Goal: Information Seeking & Learning: Learn about a topic

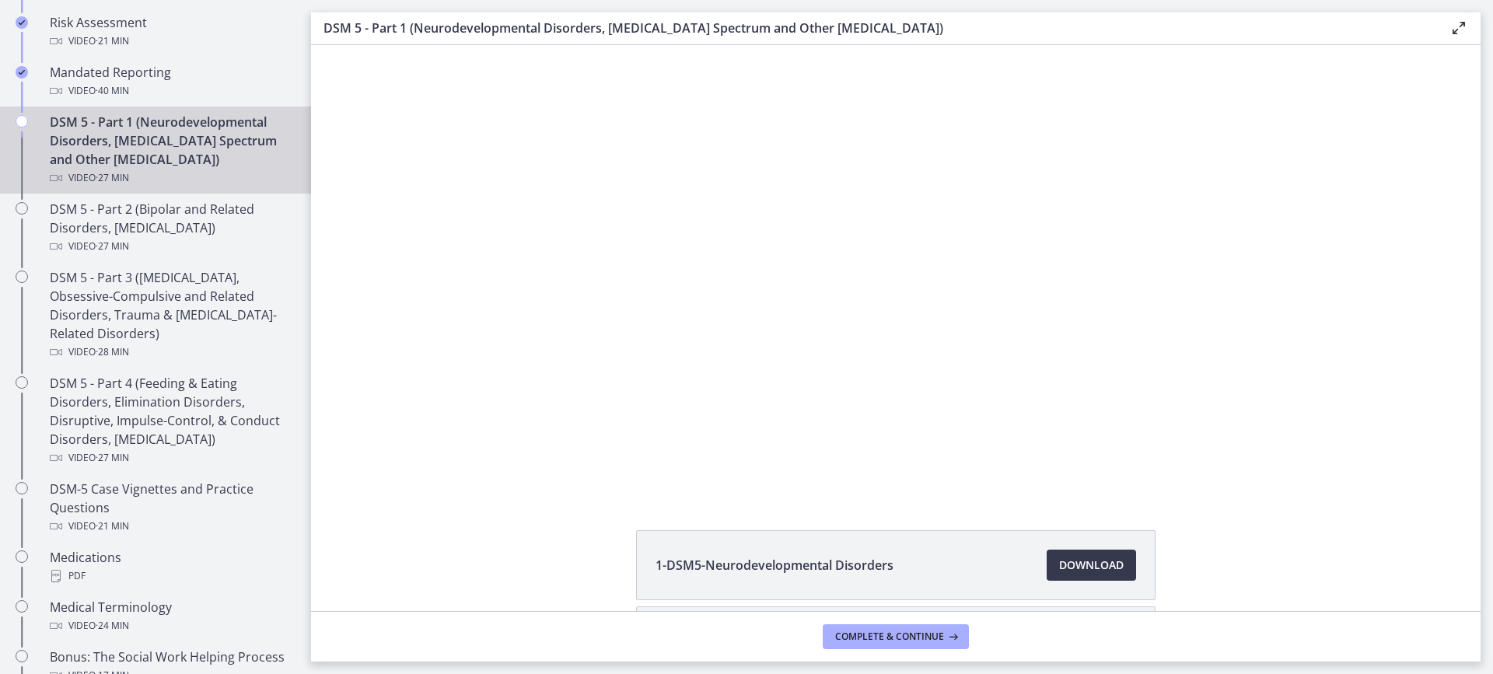
scroll to position [658, 0]
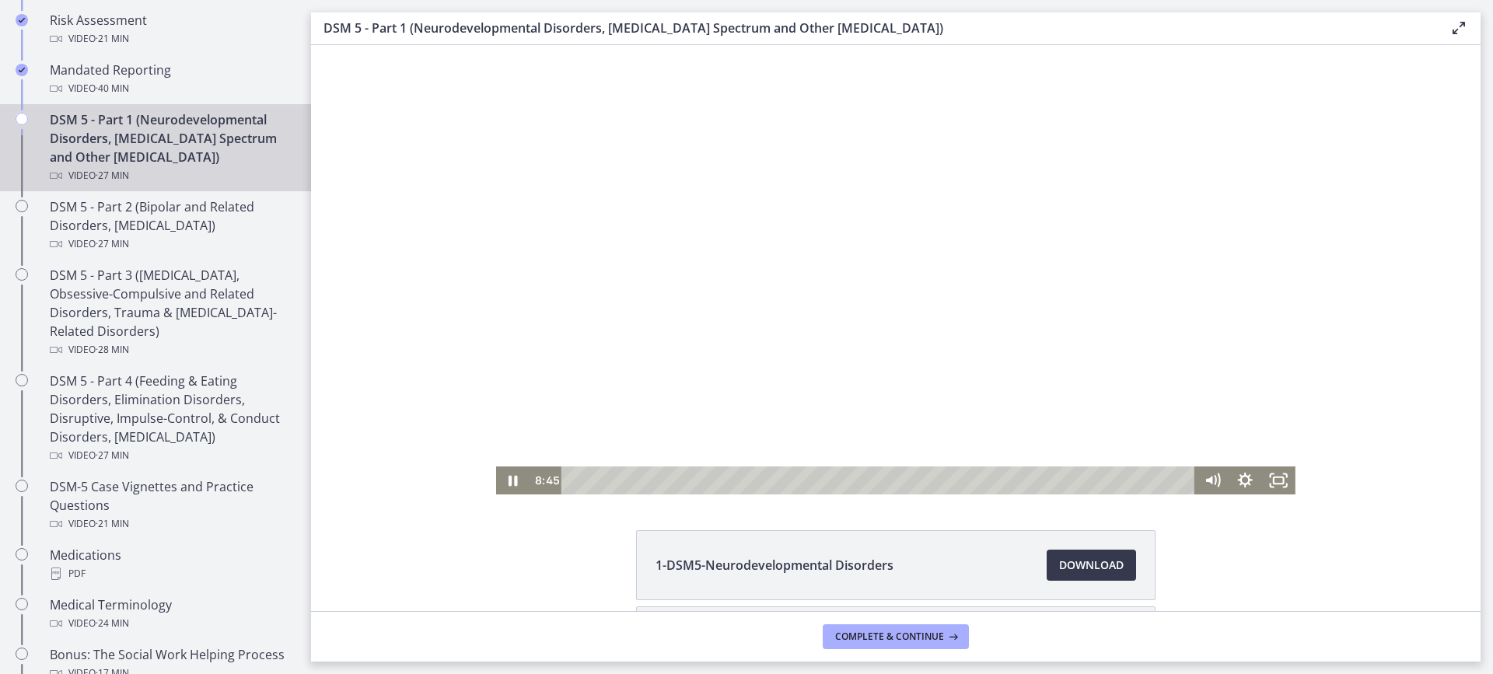
click at [1023, 122] on div at bounding box center [895, 269] width 799 height 449
click at [1017, 128] on div at bounding box center [895, 269] width 799 height 449
click at [801, 286] on div at bounding box center [895, 269] width 799 height 449
click at [866, 322] on div at bounding box center [895, 269] width 799 height 449
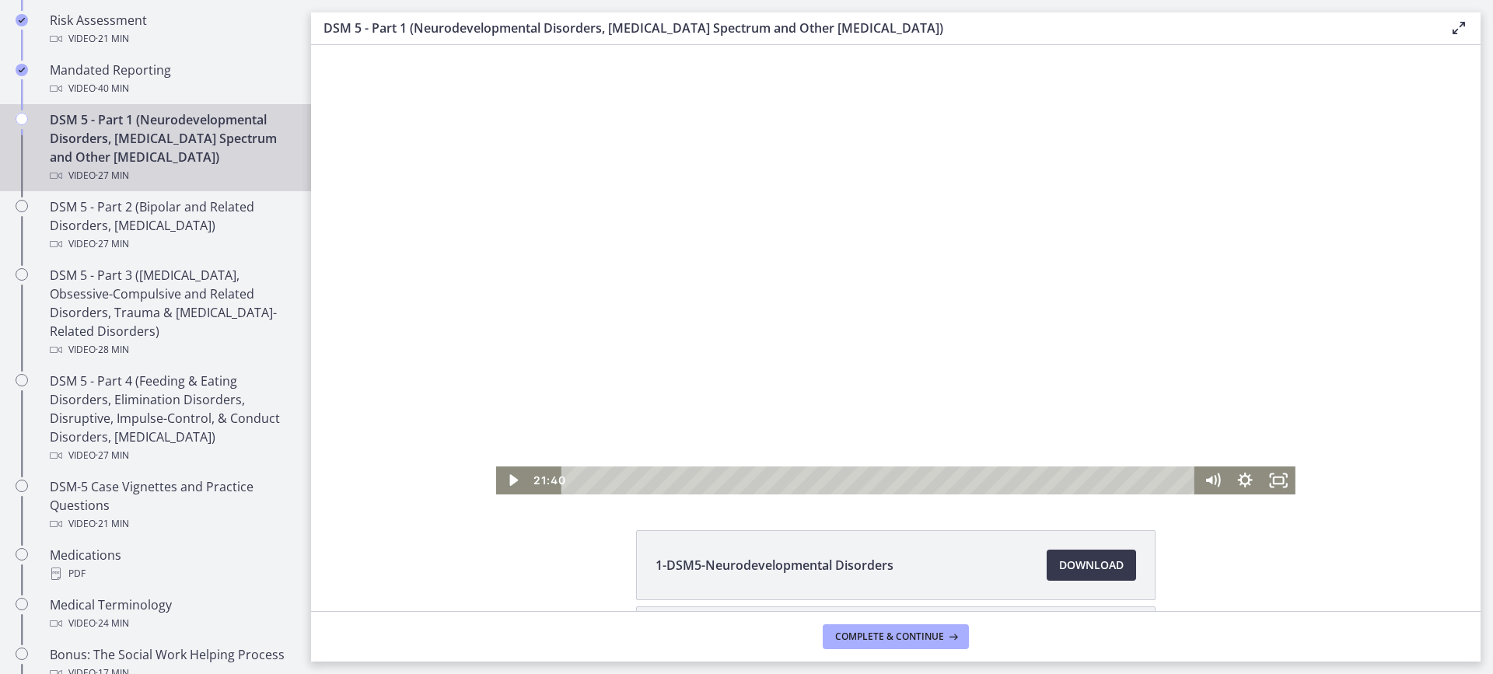
click at [1019, 400] on div at bounding box center [895, 269] width 799 height 449
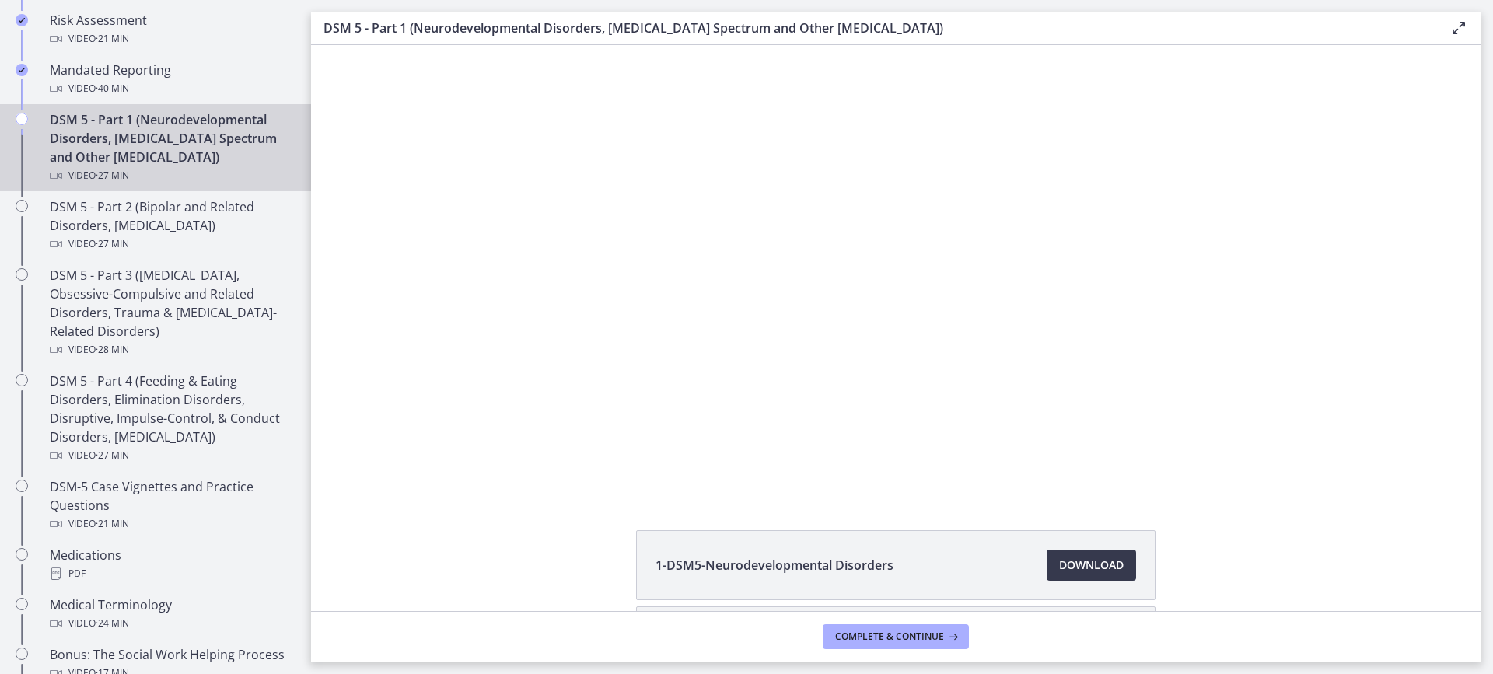
click at [1159, 501] on div "1-DSM5-Neurodevelopmental Disorders Download Opens in a new window 2-DSM5-Schiz…" at bounding box center [895, 328] width 1169 height 566
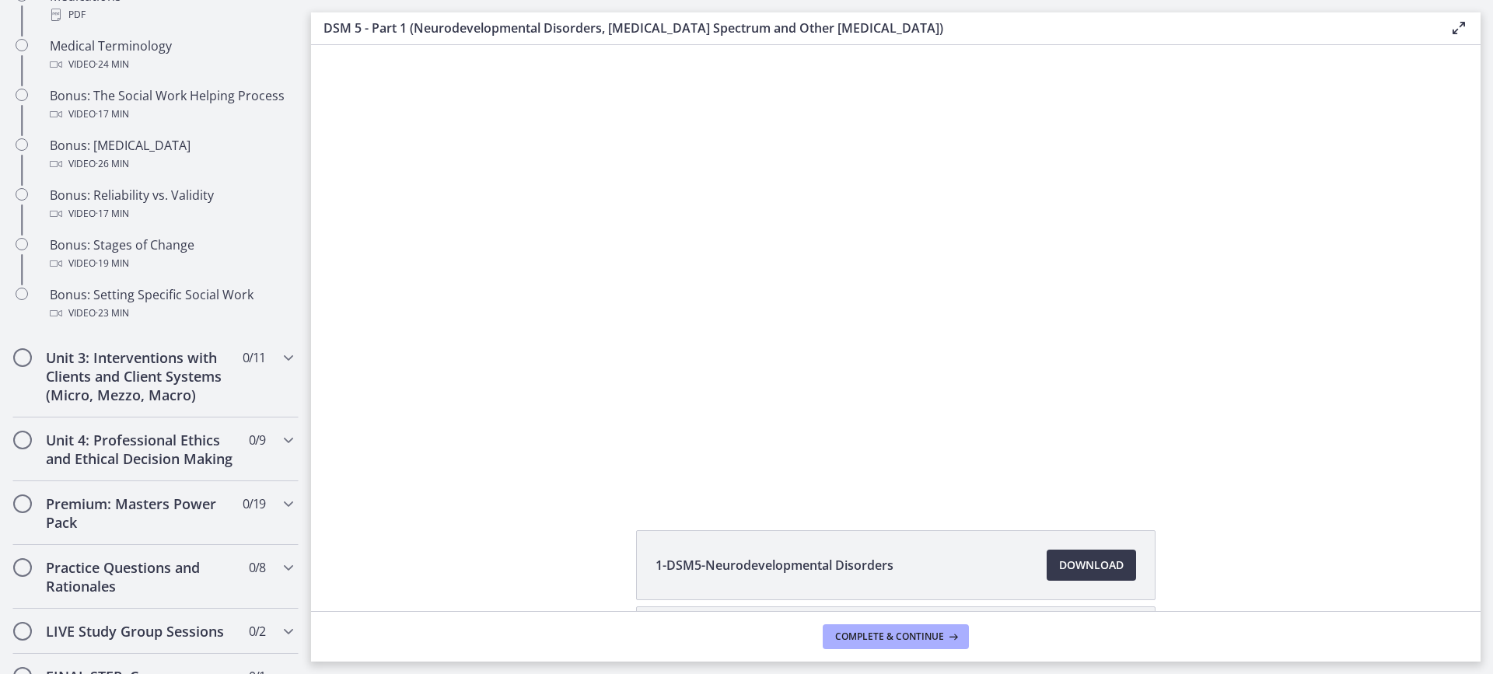
scroll to position [1273, 0]
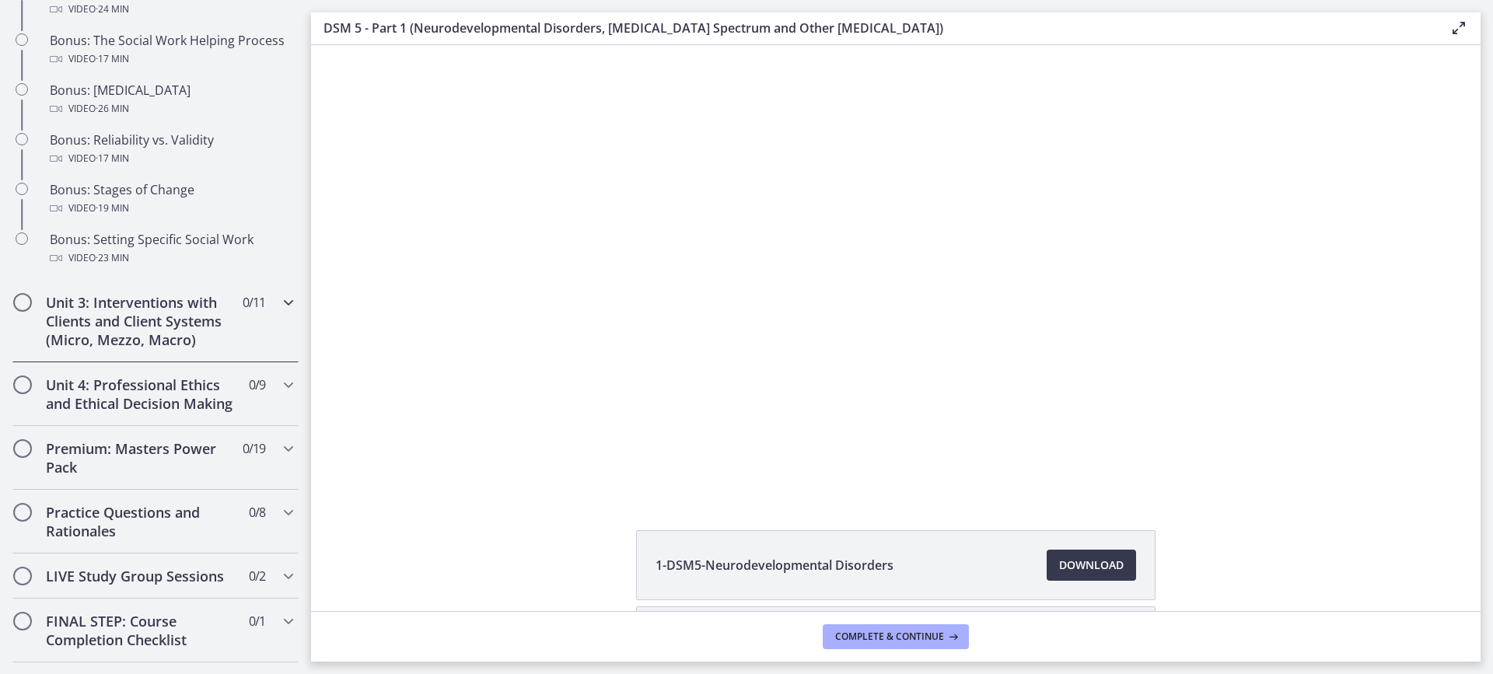
click at [234, 340] on div "Unit 3: Interventions with Clients and Client Systems (Micro, Mezzo, Macro) 0 /…" at bounding box center [155, 321] width 286 height 82
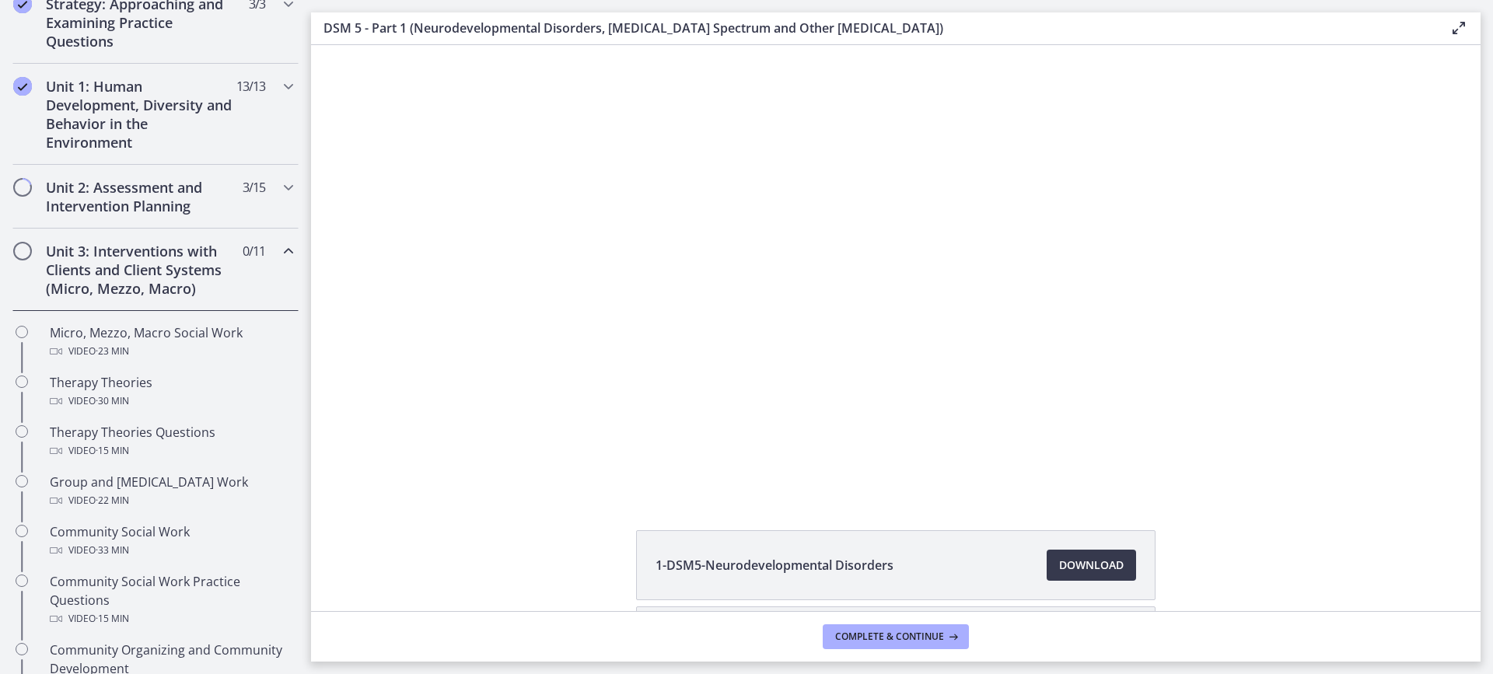
scroll to position [381, 0]
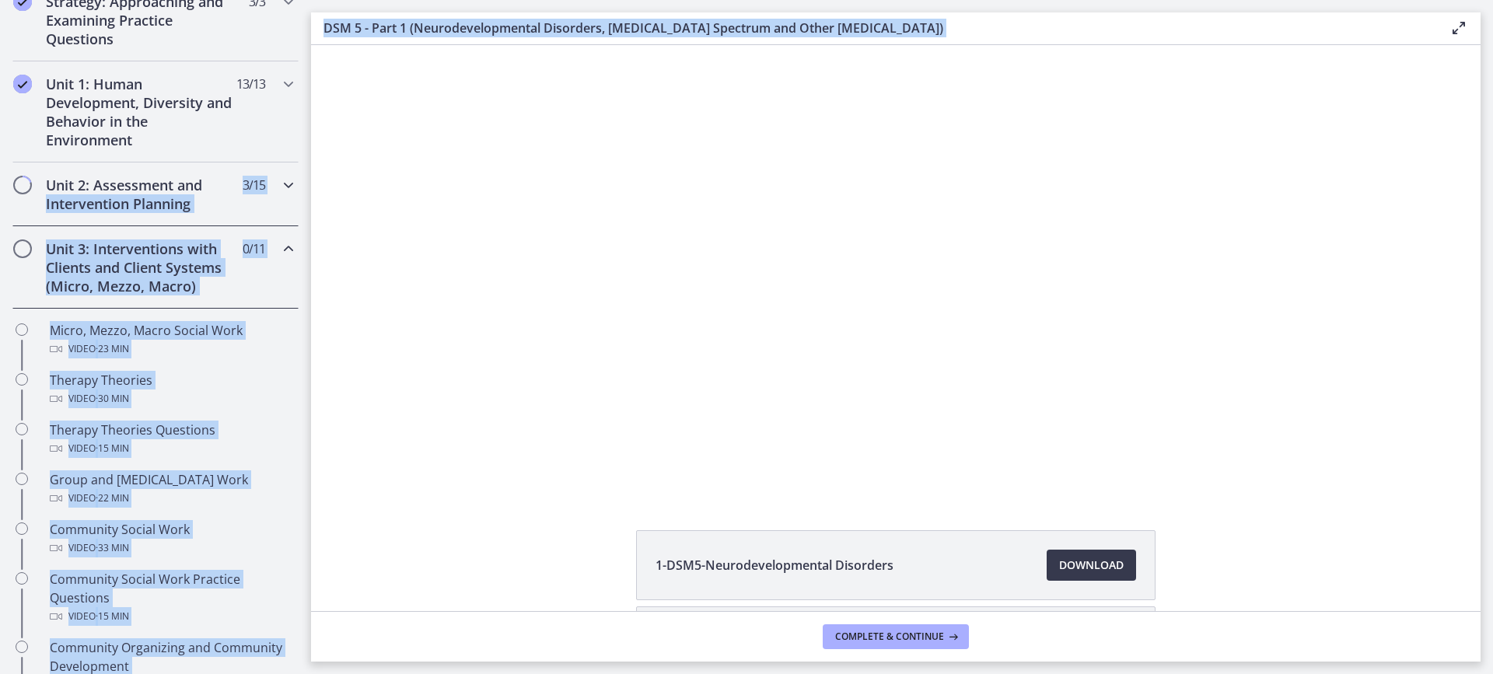
drag, startPoint x: 610, startPoint y: 229, endPoint x: 314, endPoint y: 105, distance: 320.2
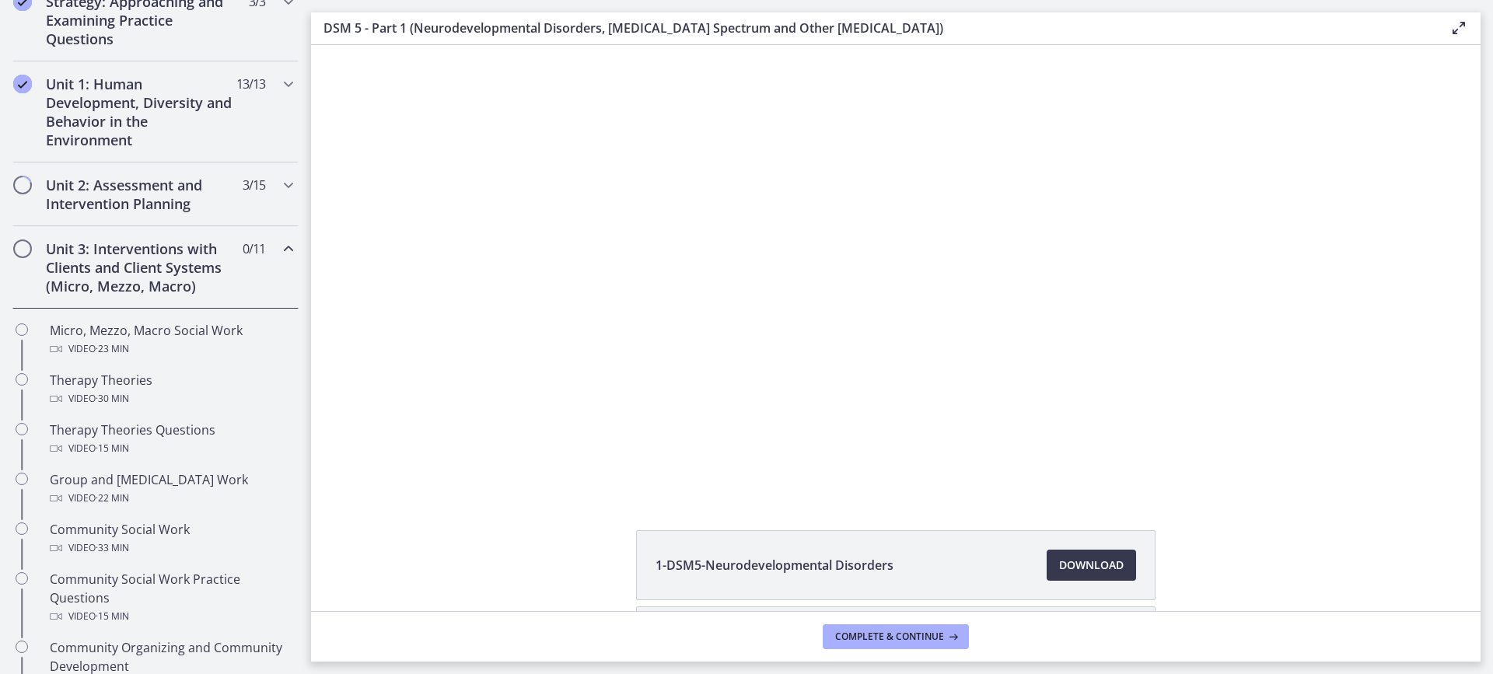
click at [366, 161] on div "Click for sound @keyframes VOLUME_SMALL_WAVE_FLASH { 0% { opacity: 0; } 33% { o…" at bounding box center [895, 269] width 1169 height 449
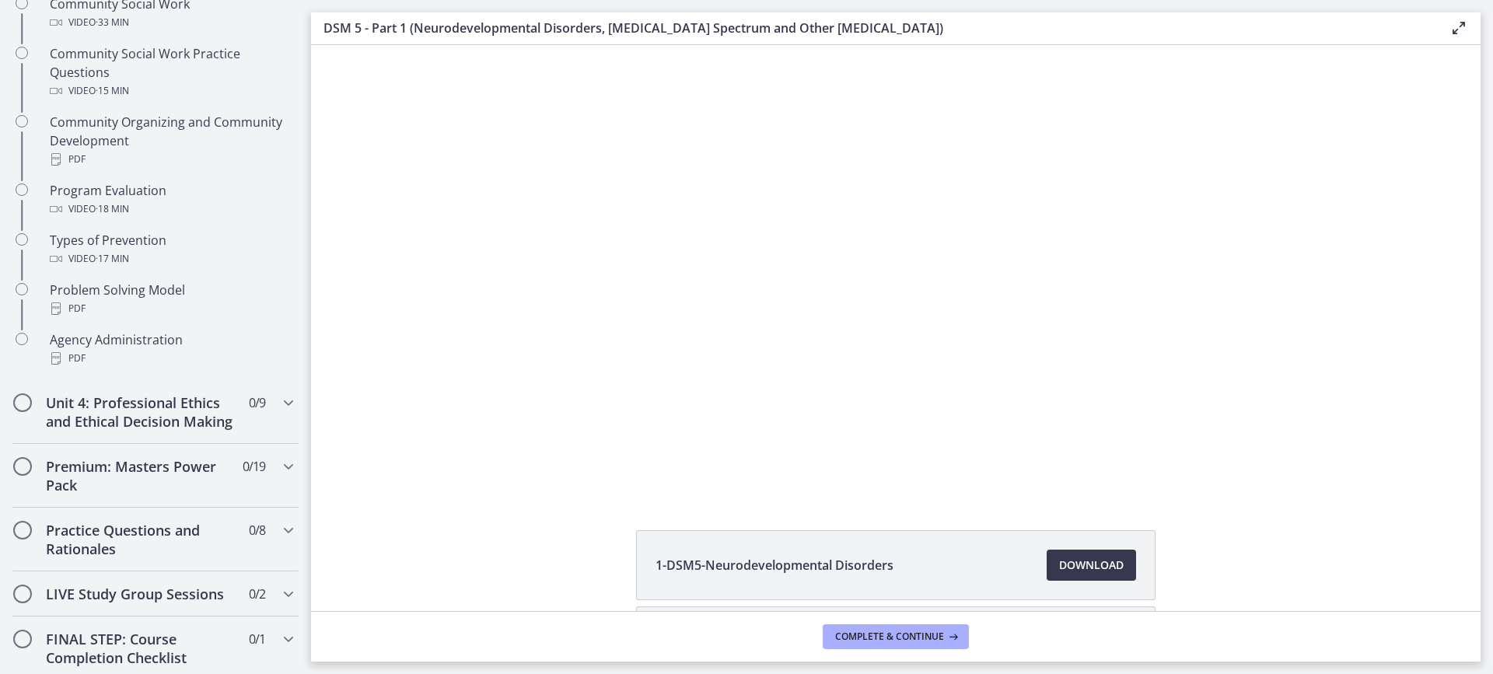
scroll to position [927, 0]
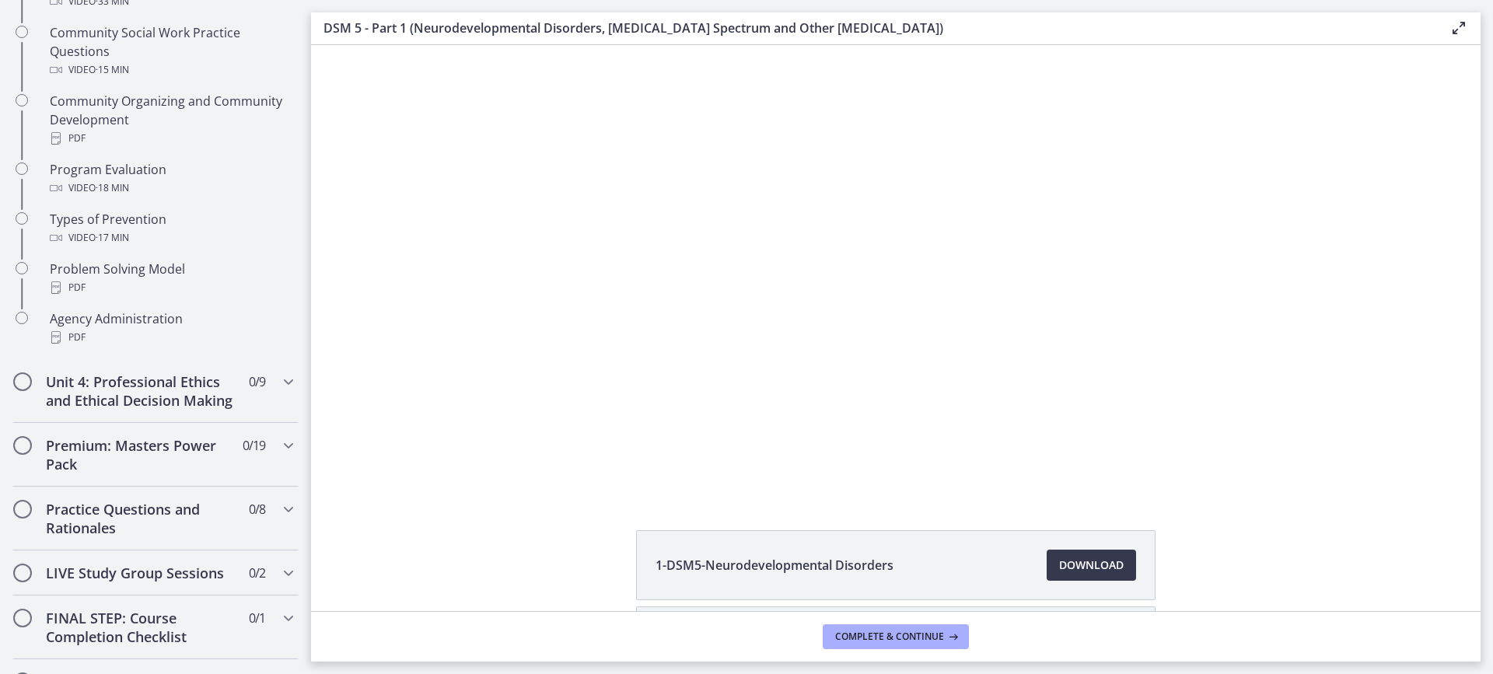
drag, startPoint x: 306, startPoint y: 221, endPoint x: 9, endPoint y: 345, distance: 322.7
click at [253, 400] on div "Unit 4: Professional Ethics and Ethical Decision Making 0 / 9 Completed" at bounding box center [155, 391] width 286 height 64
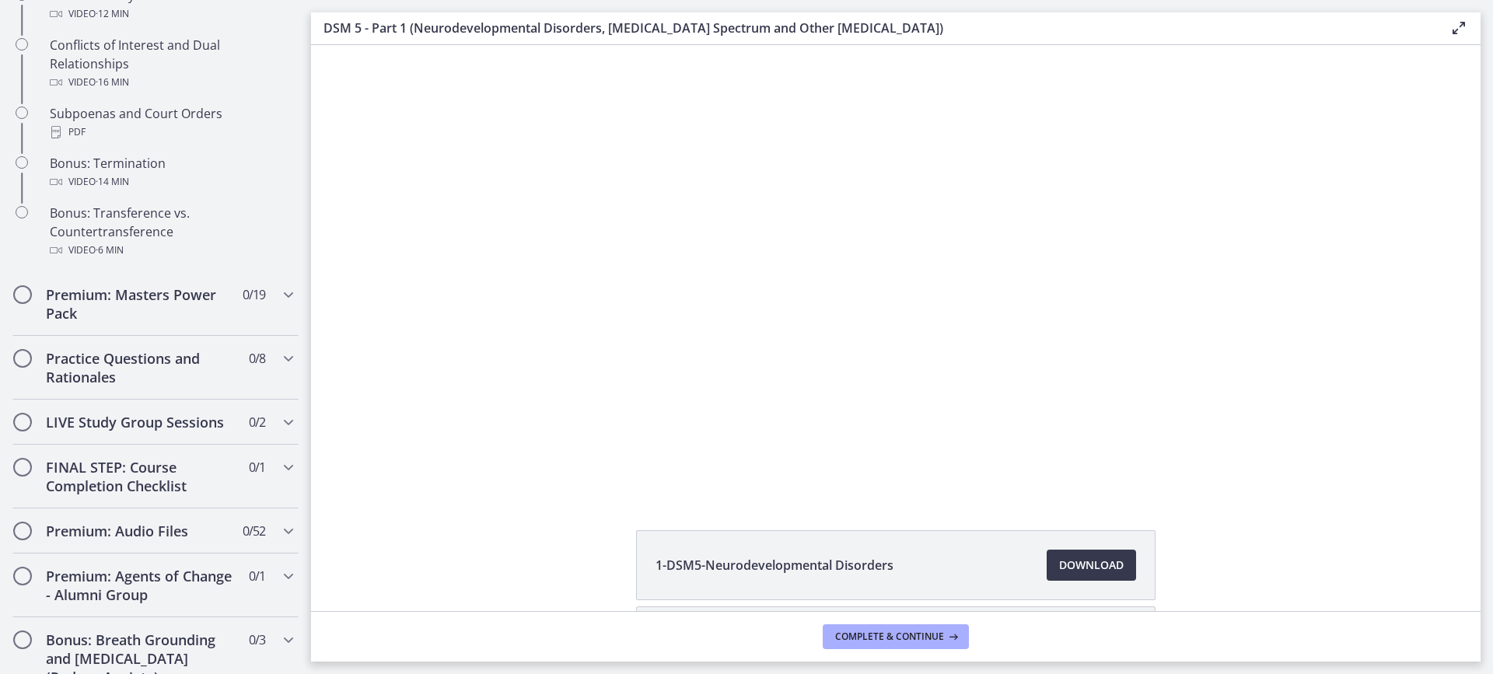
scroll to position [985, 0]
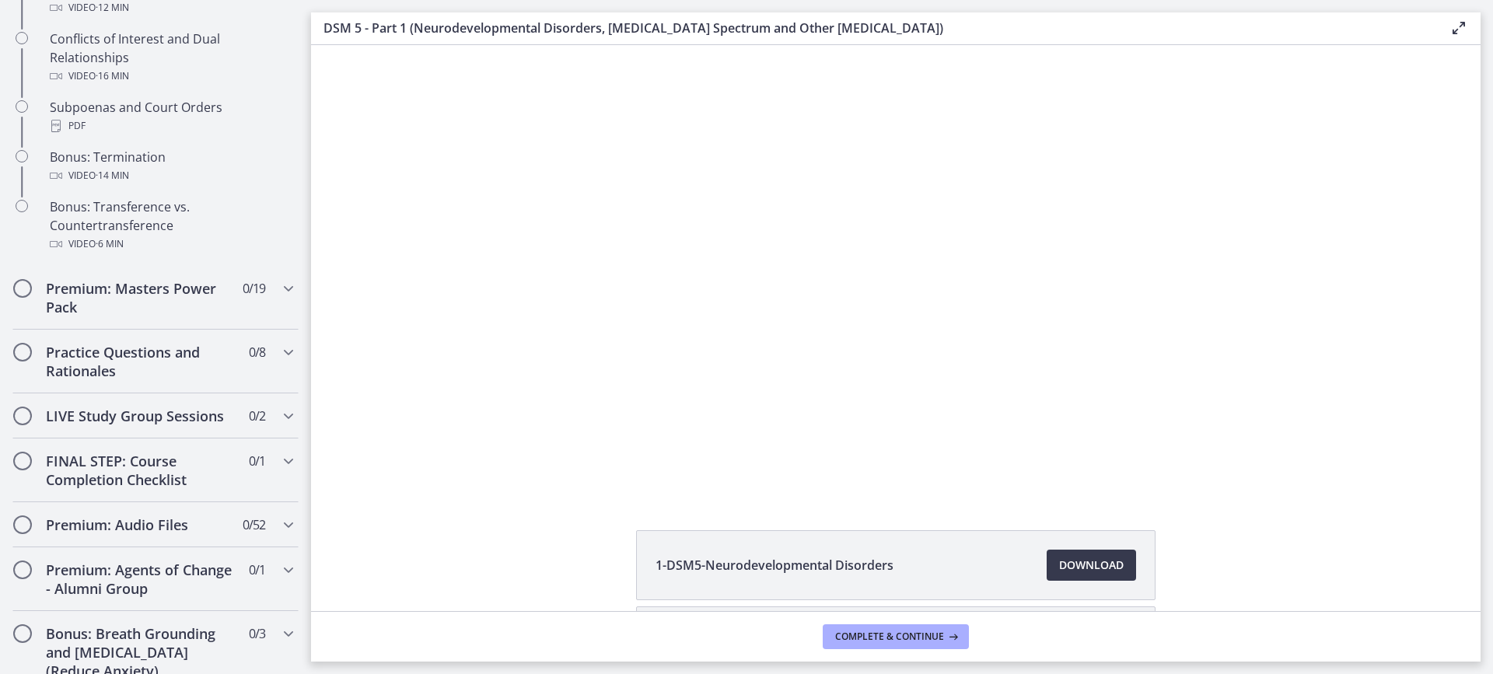
drag, startPoint x: 305, startPoint y: 400, endPoint x: 10, endPoint y: 376, distance: 295.7
click at [262, 330] on div "Premium: Masters Power Pack 0 / 19 Completed" at bounding box center [155, 298] width 286 height 64
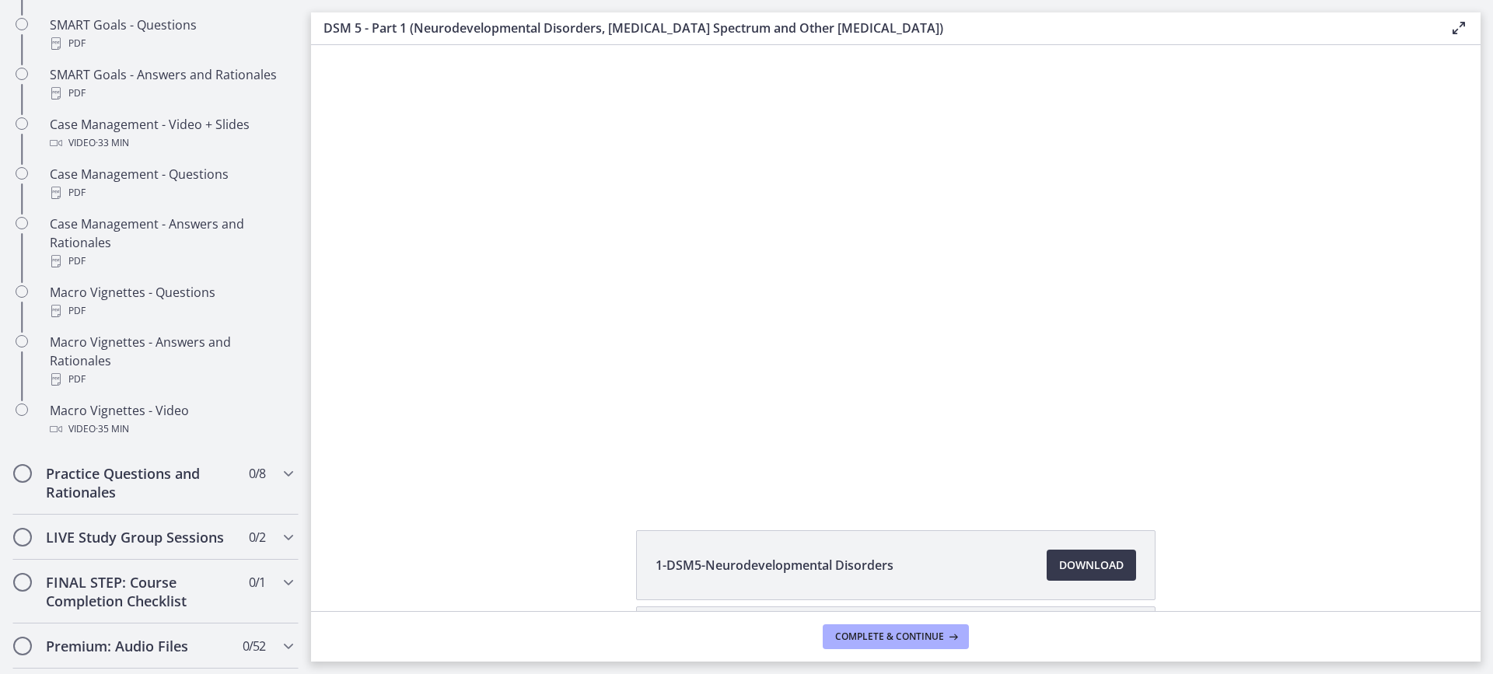
scroll to position [1546, 0]
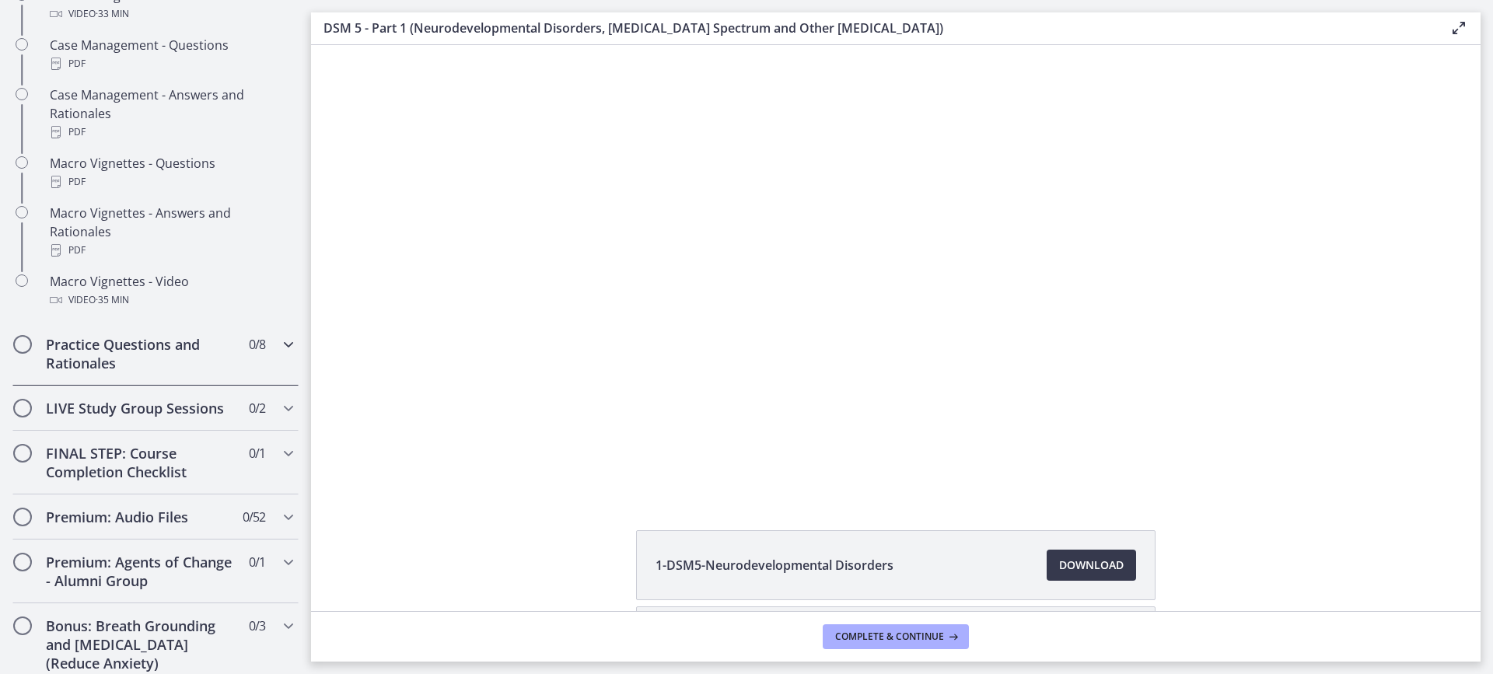
click at [184, 372] on h2 "Practice Questions and Rationales" at bounding box center [141, 353] width 190 height 37
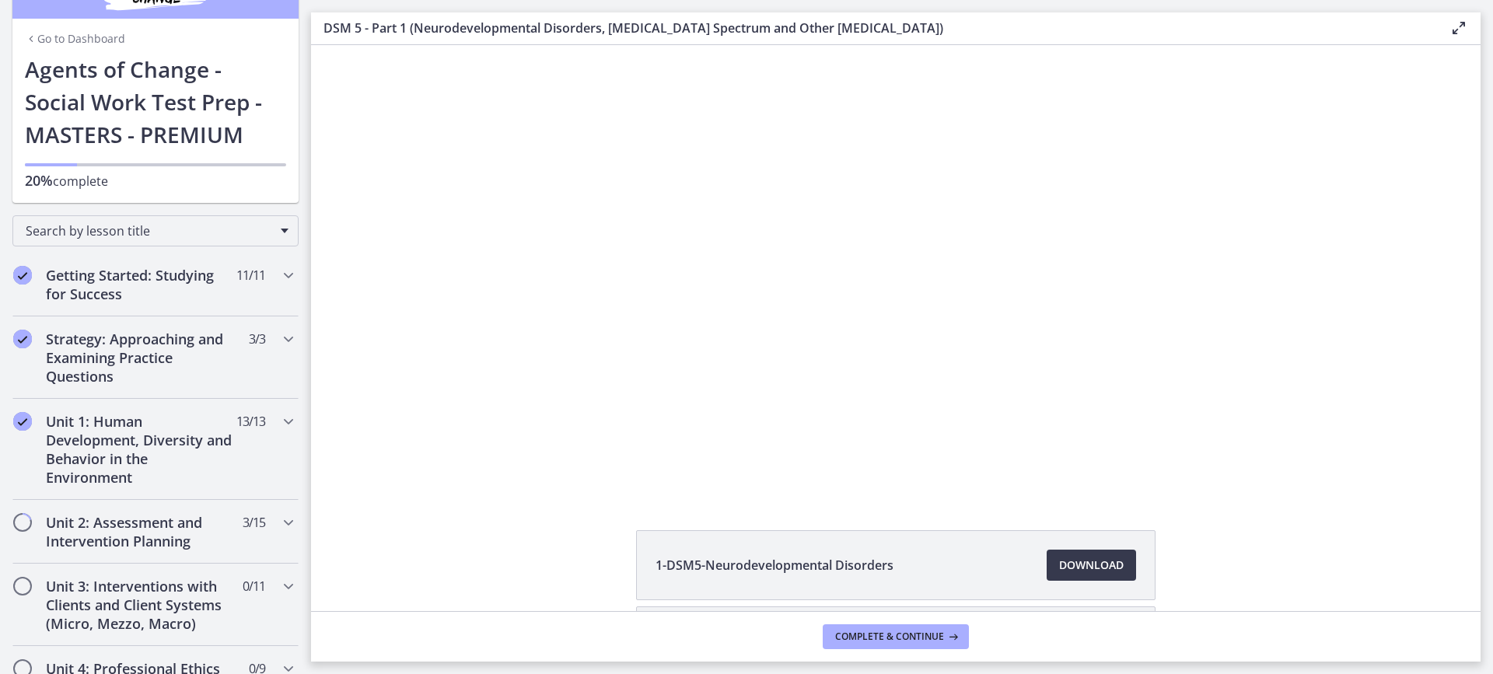
scroll to position [0, 0]
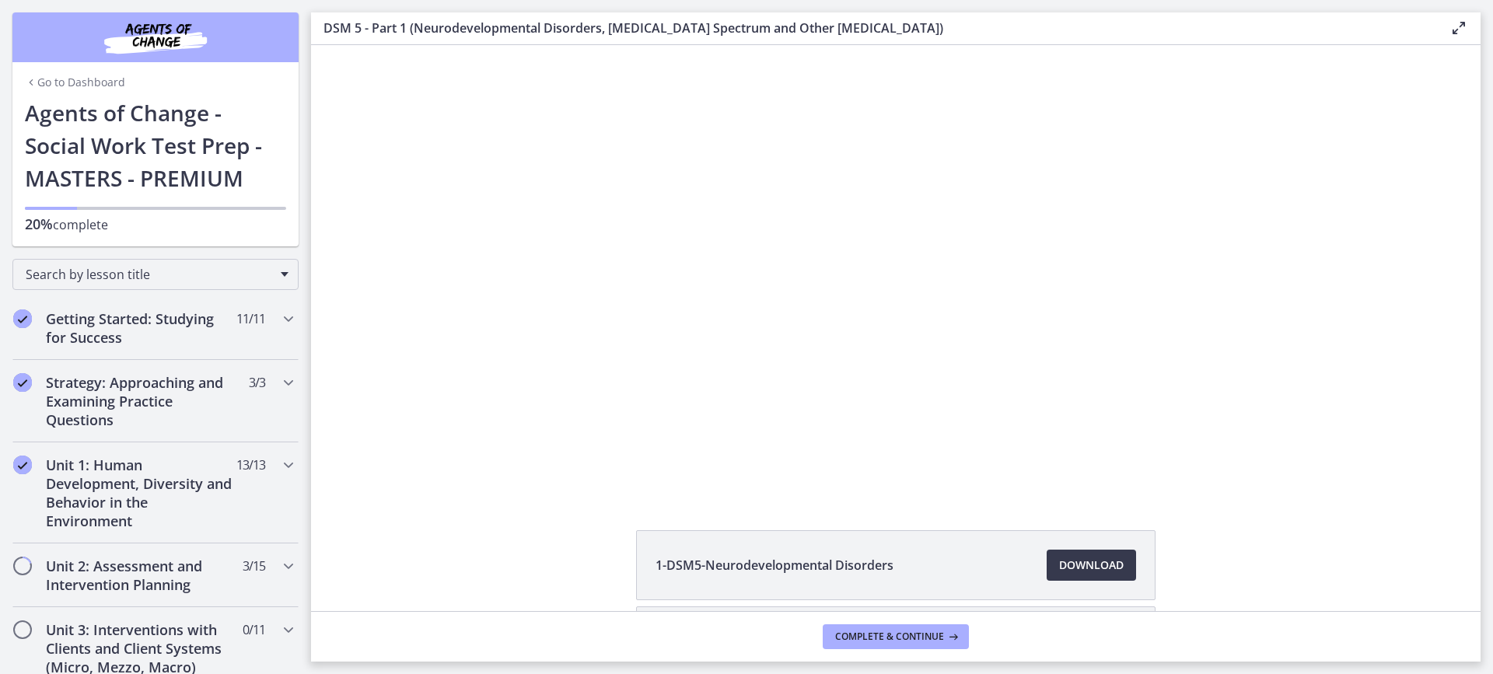
drag, startPoint x: 305, startPoint y: 364, endPoint x: 38, endPoint y: 9, distance: 444.2
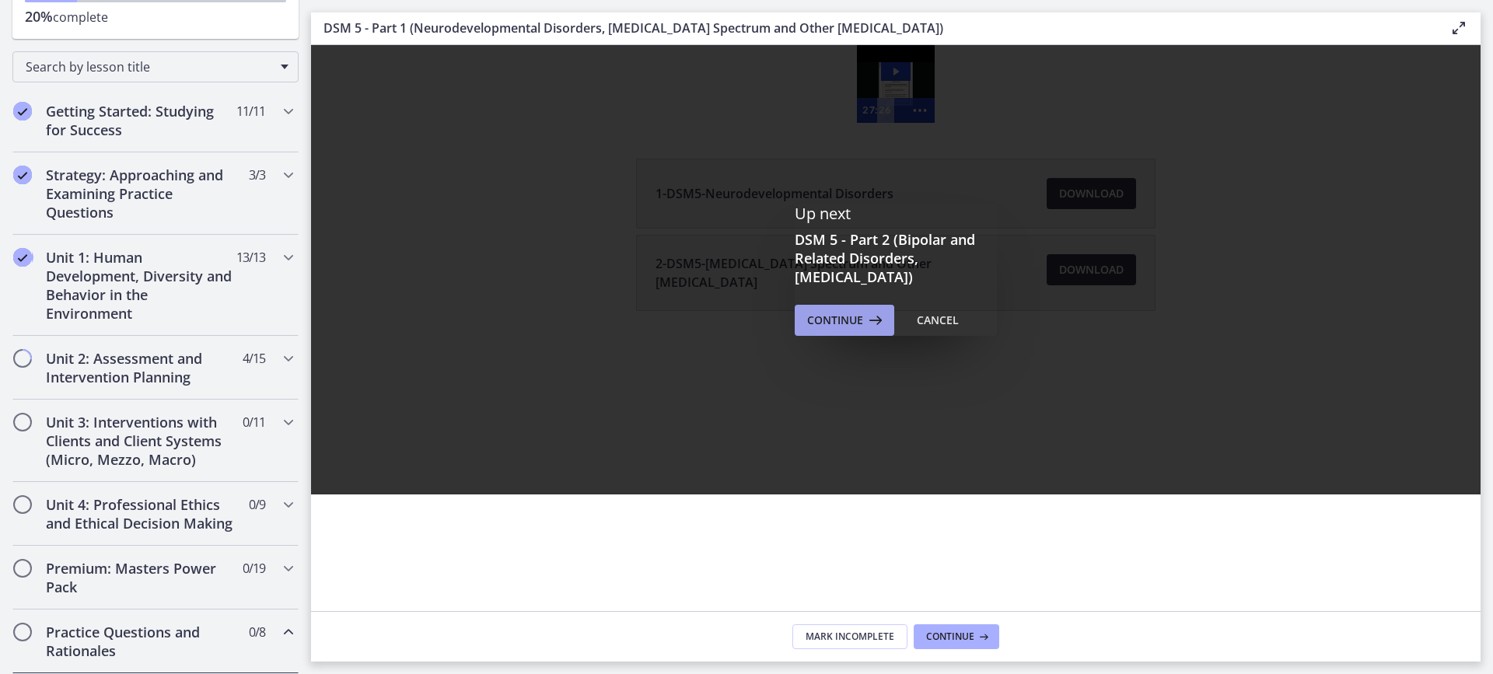
click at [858, 316] on span "Continue" at bounding box center [835, 320] width 56 height 19
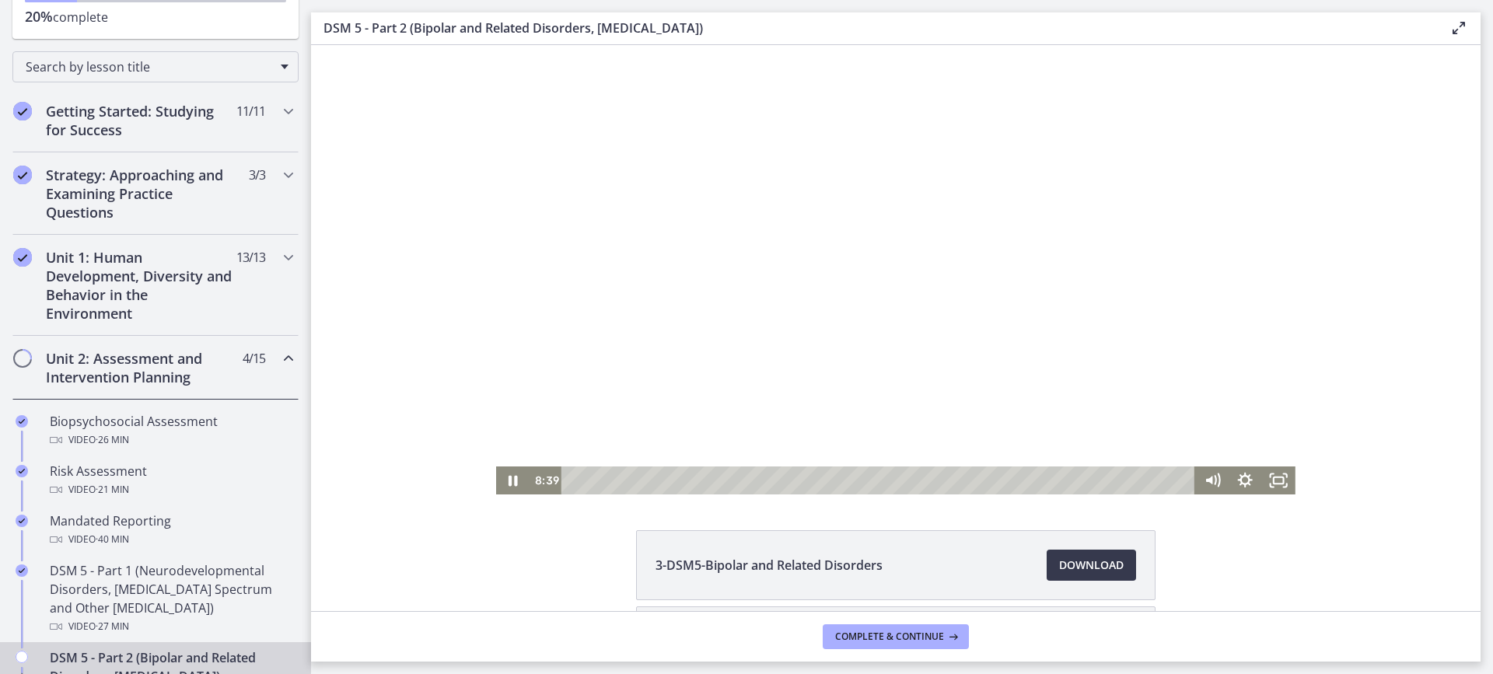
click at [1050, 219] on div at bounding box center [895, 269] width 799 height 449
click at [902, 229] on div at bounding box center [895, 269] width 799 height 449
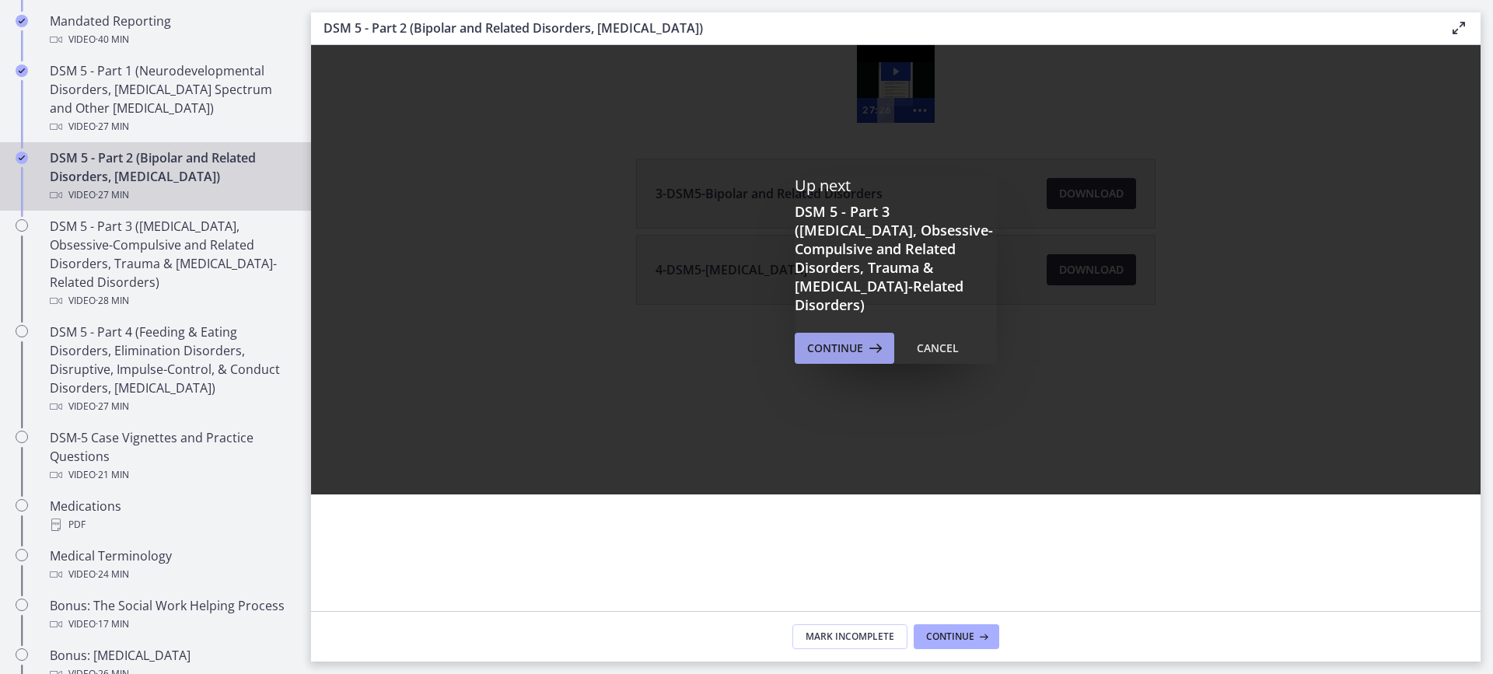
click at [840, 339] on span "Continue" at bounding box center [835, 348] width 56 height 19
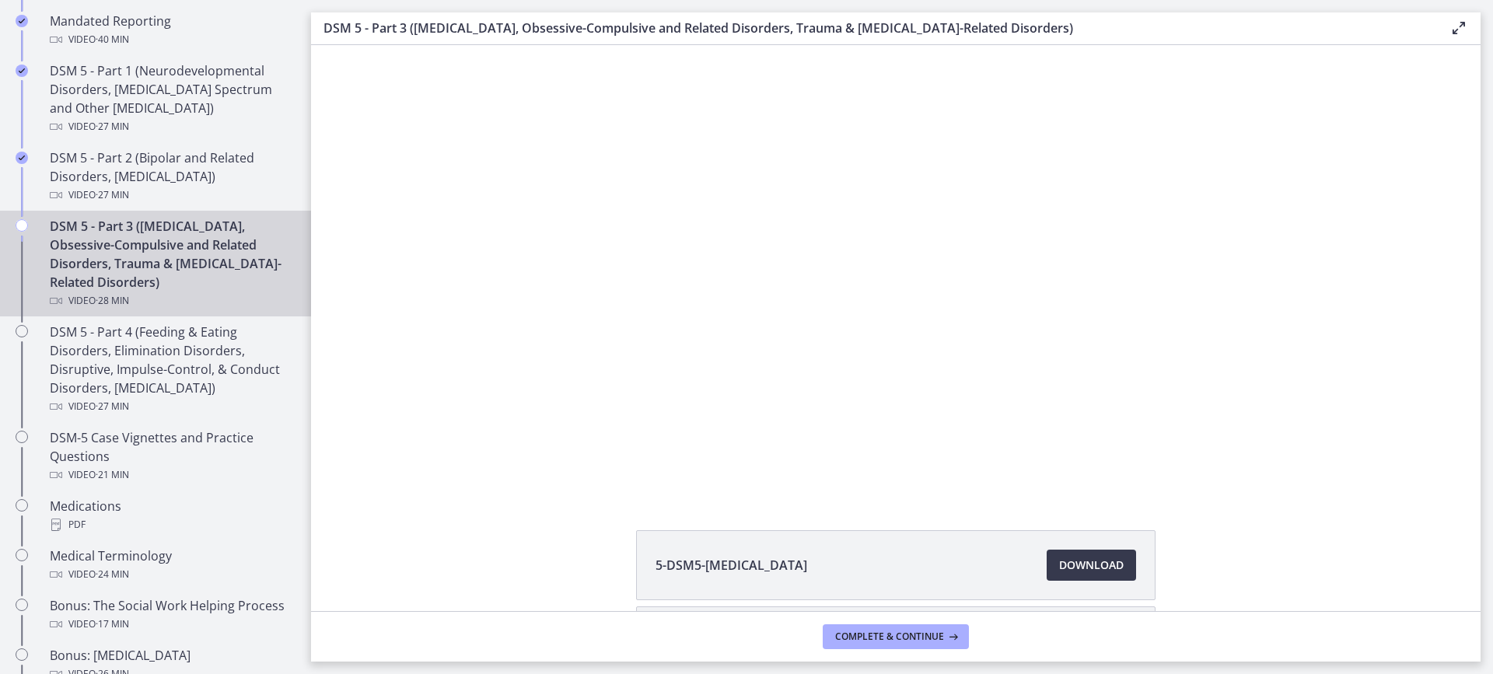
click at [777, 304] on div at bounding box center [895, 269] width 799 height 449
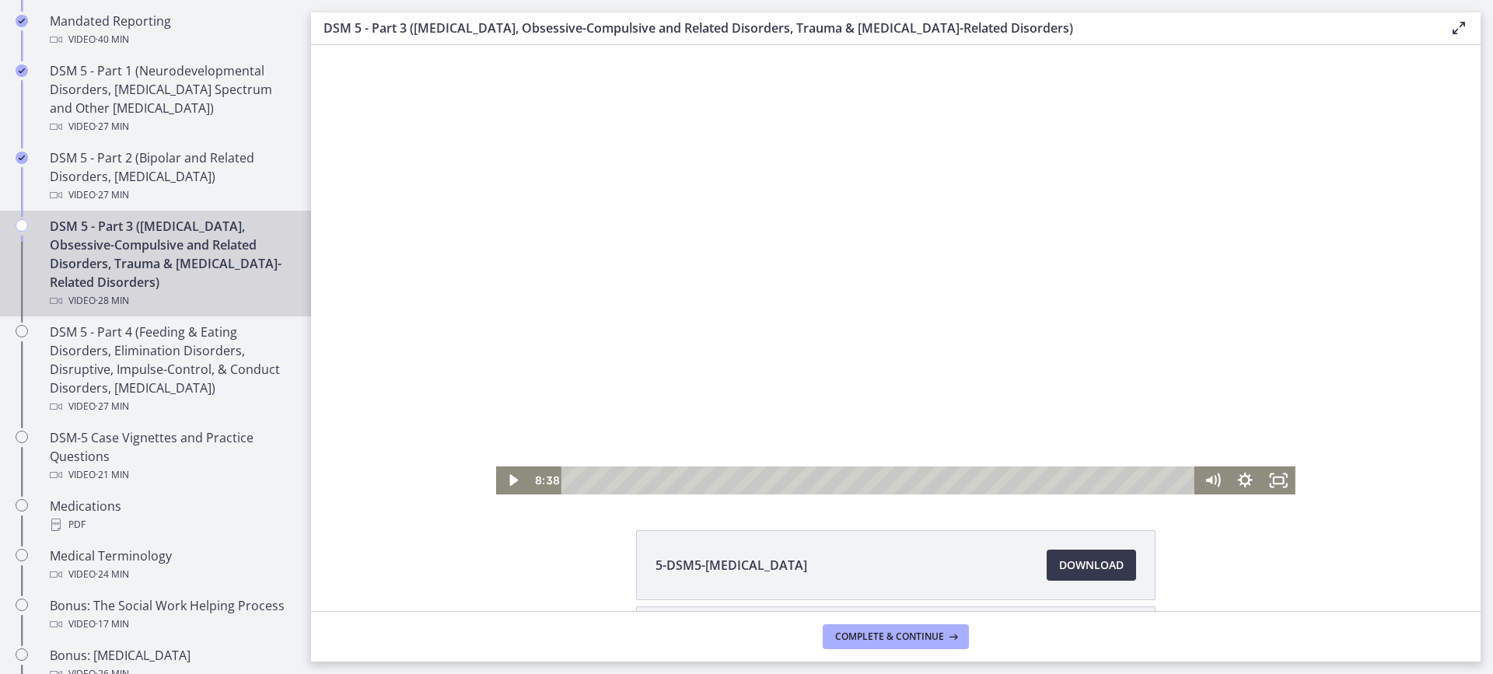
click at [897, 236] on div at bounding box center [895, 269] width 799 height 449
click at [1032, 240] on div at bounding box center [895, 269] width 799 height 449
click at [868, 302] on div at bounding box center [895, 269] width 799 height 449
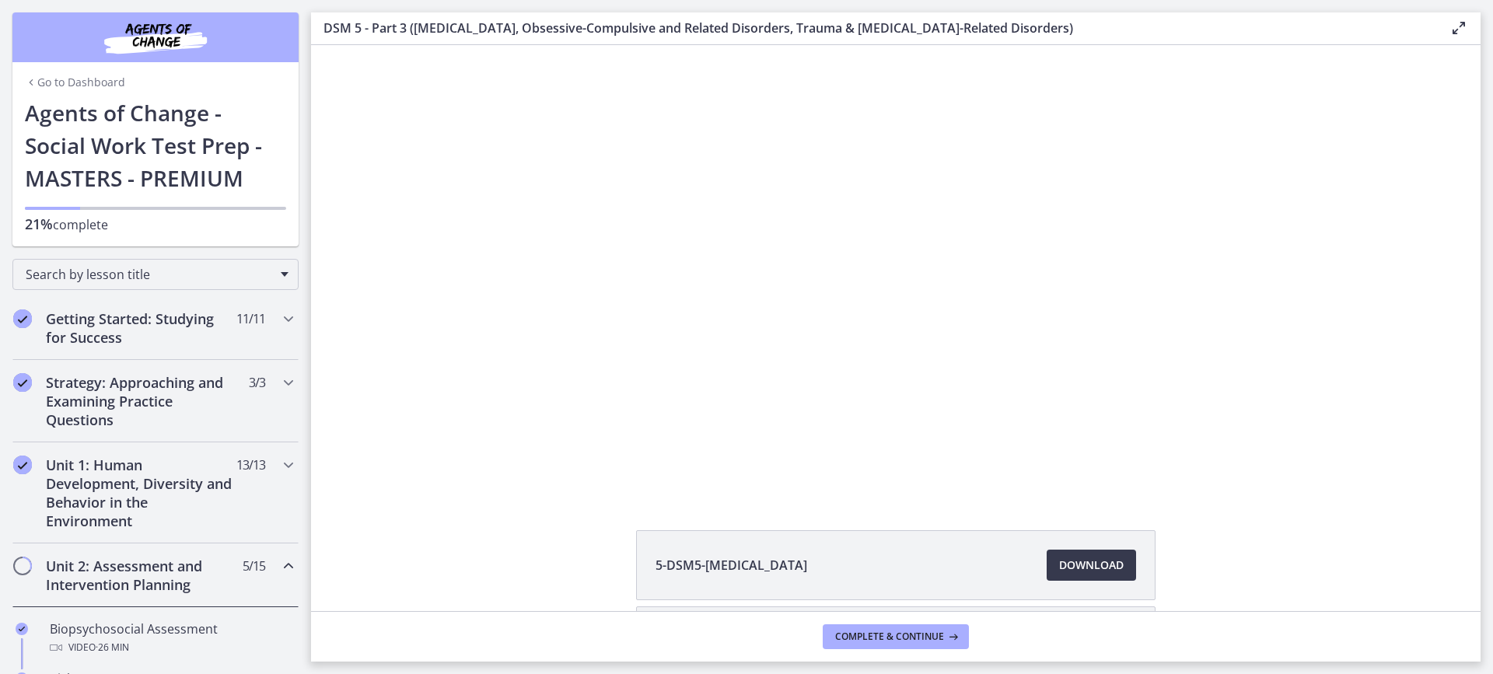
scroll to position [707, 0]
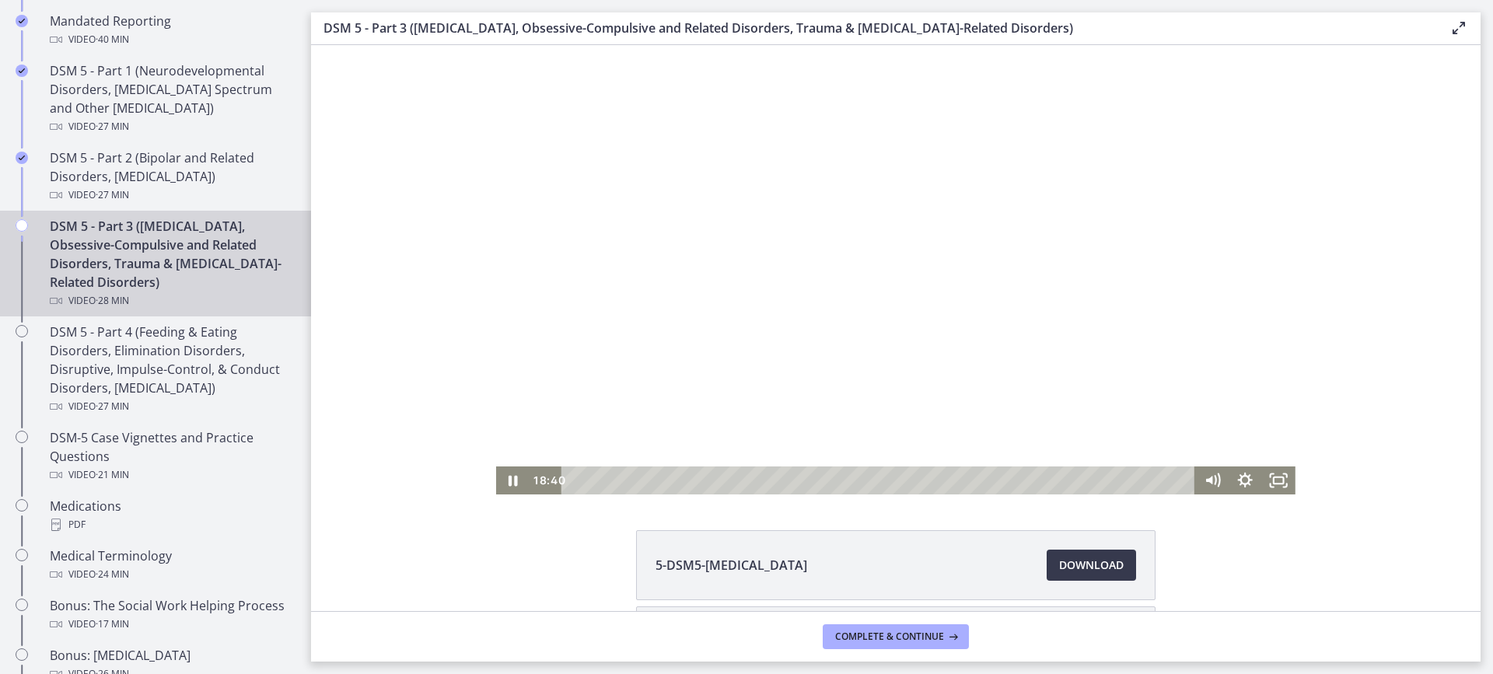
click at [1051, 280] on div at bounding box center [895, 269] width 799 height 449
click at [942, 208] on div at bounding box center [895, 269] width 799 height 449
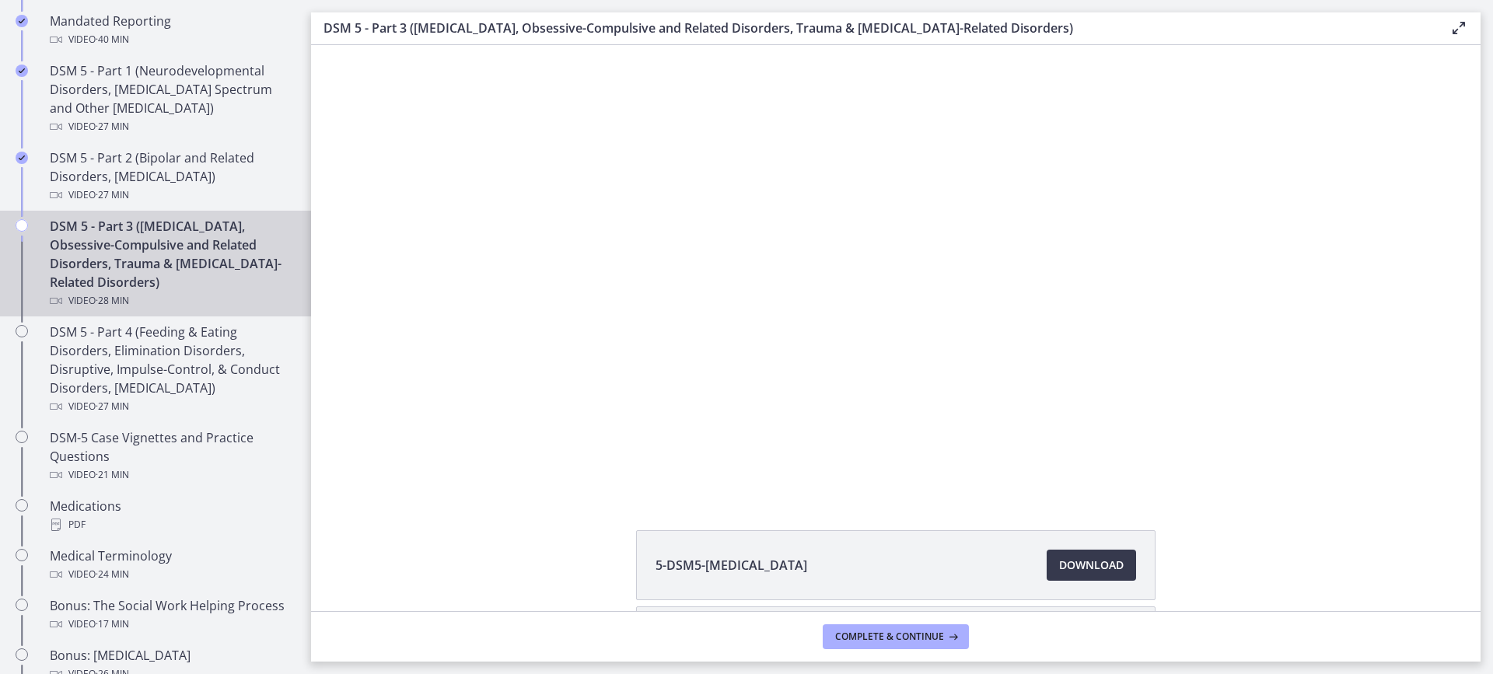
click at [942, 208] on div at bounding box center [895, 269] width 799 height 449
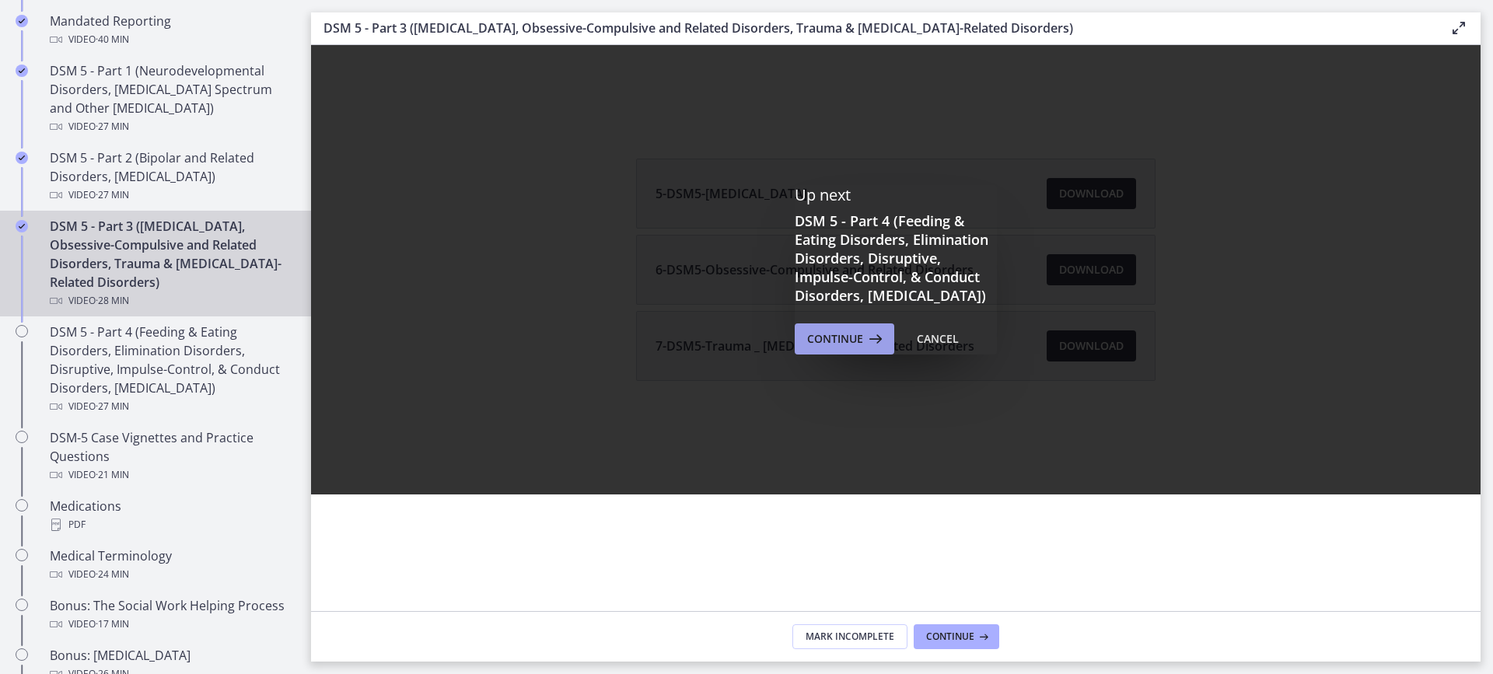
click at [833, 348] on span "Continue" at bounding box center [835, 339] width 56 height 19
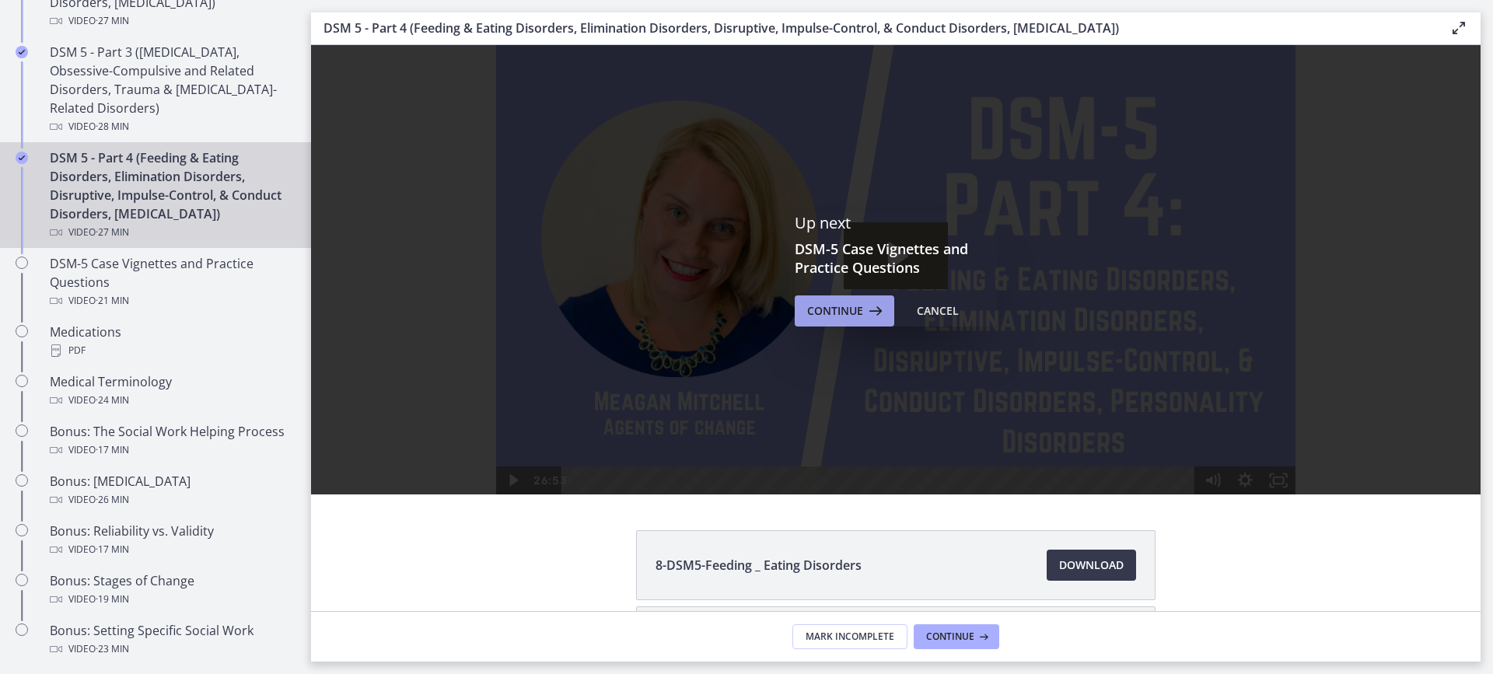
click at [834, 308] on span "Continue" at bounding box center [835, 311] width 56 height 19
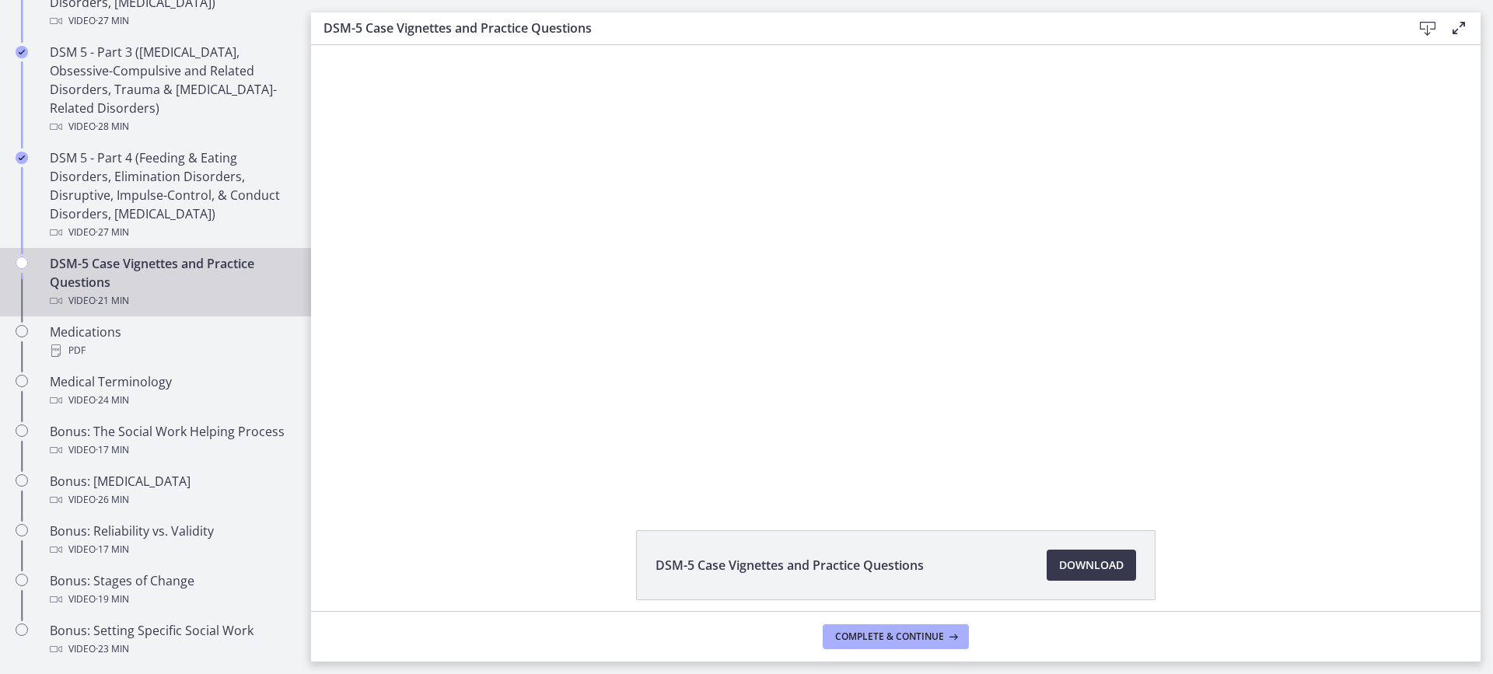
click at [1321, 379] on div "Click for sound @keyframes VOLUME_SMALL_WAVE_FLASH { 0% { opacity: 0; } 33% { o…" at bounding box center [895, 269] width 1169 height 449
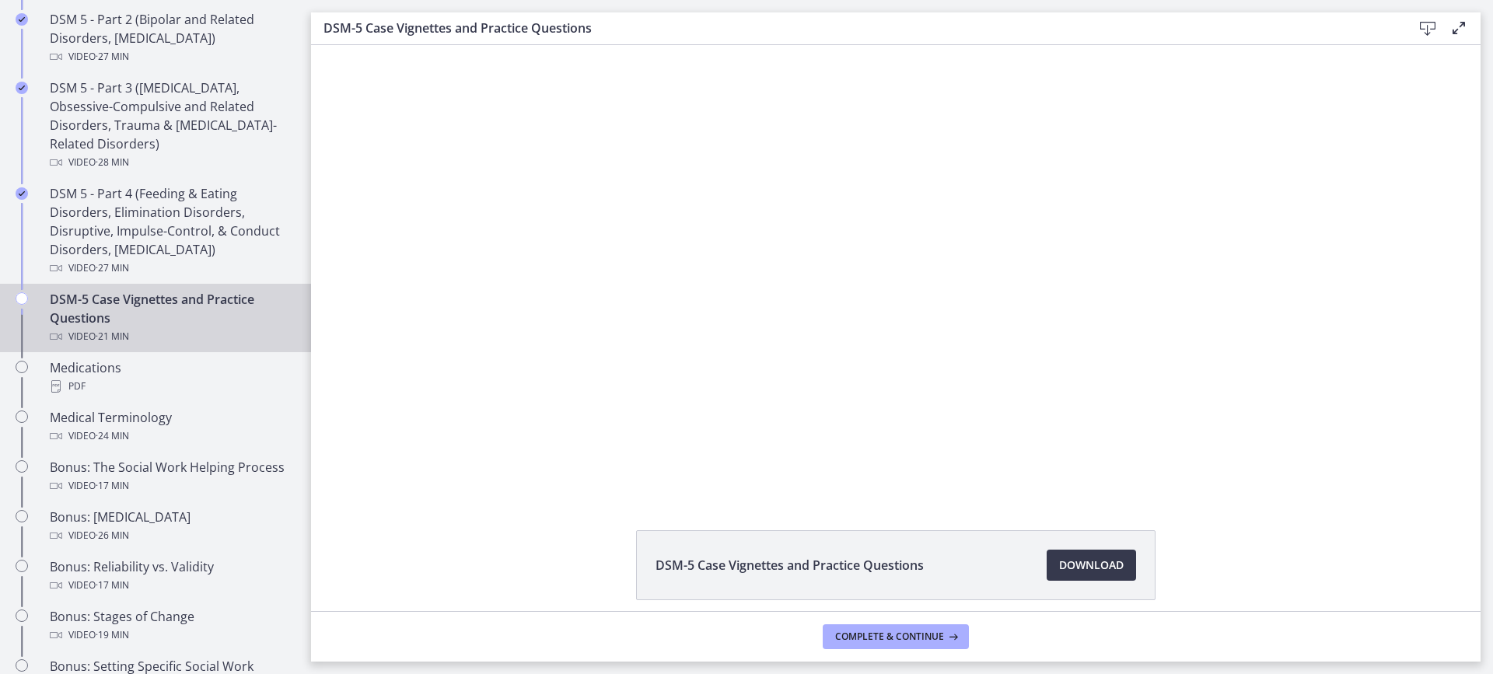
scroll to position [893, 0]
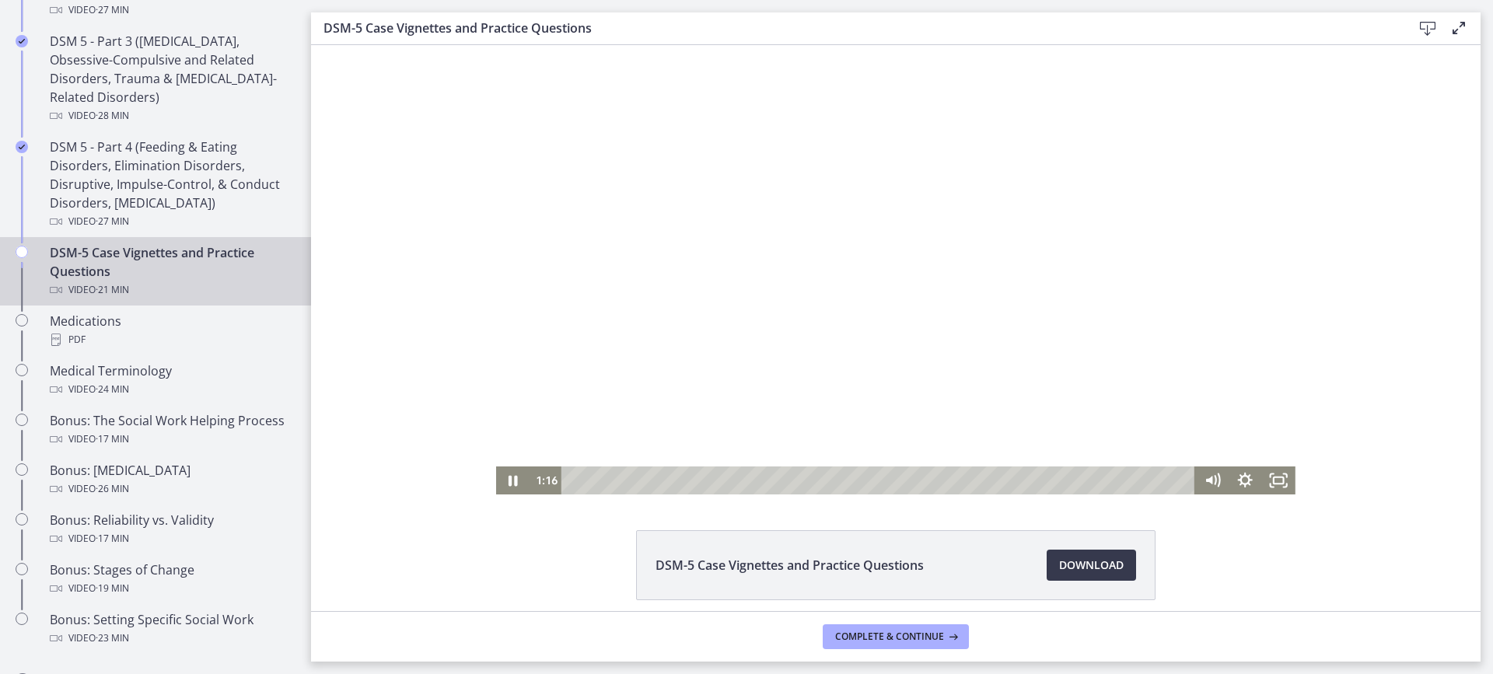
click at [844, 236] on div at bounding box center [895, 269] width 799 height 449
click at [692, 258] on div at bounding box center [895, 269] width 799 height 449
click at [684, 480] on div "4:01" at bounding box center [880, 480] width 613 height 28
click at [667, 478] on div "3:25" at bounding box center [880, 480] width 613 height 28
click at [679, 480] on div "3:50" at bounding box center [880, 480] width 613 height 28
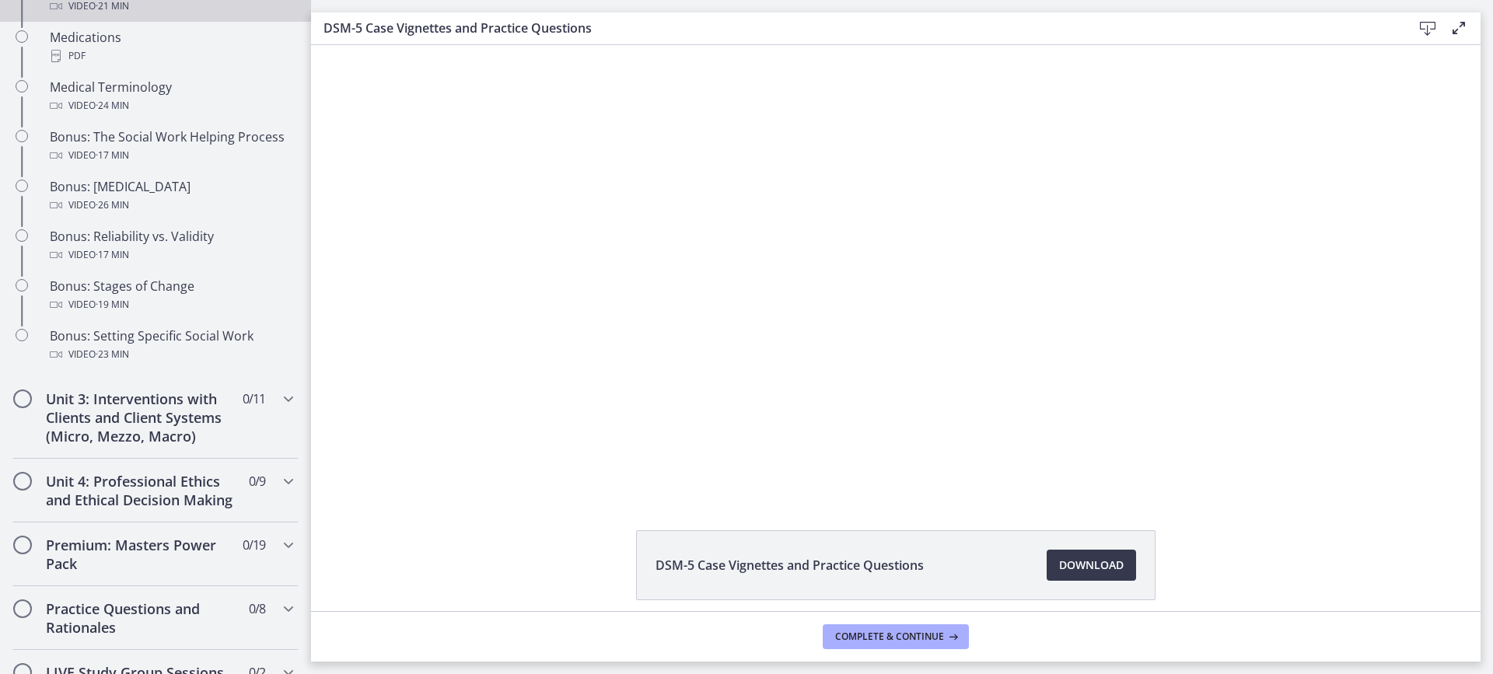
scroll to position [1184, 0]
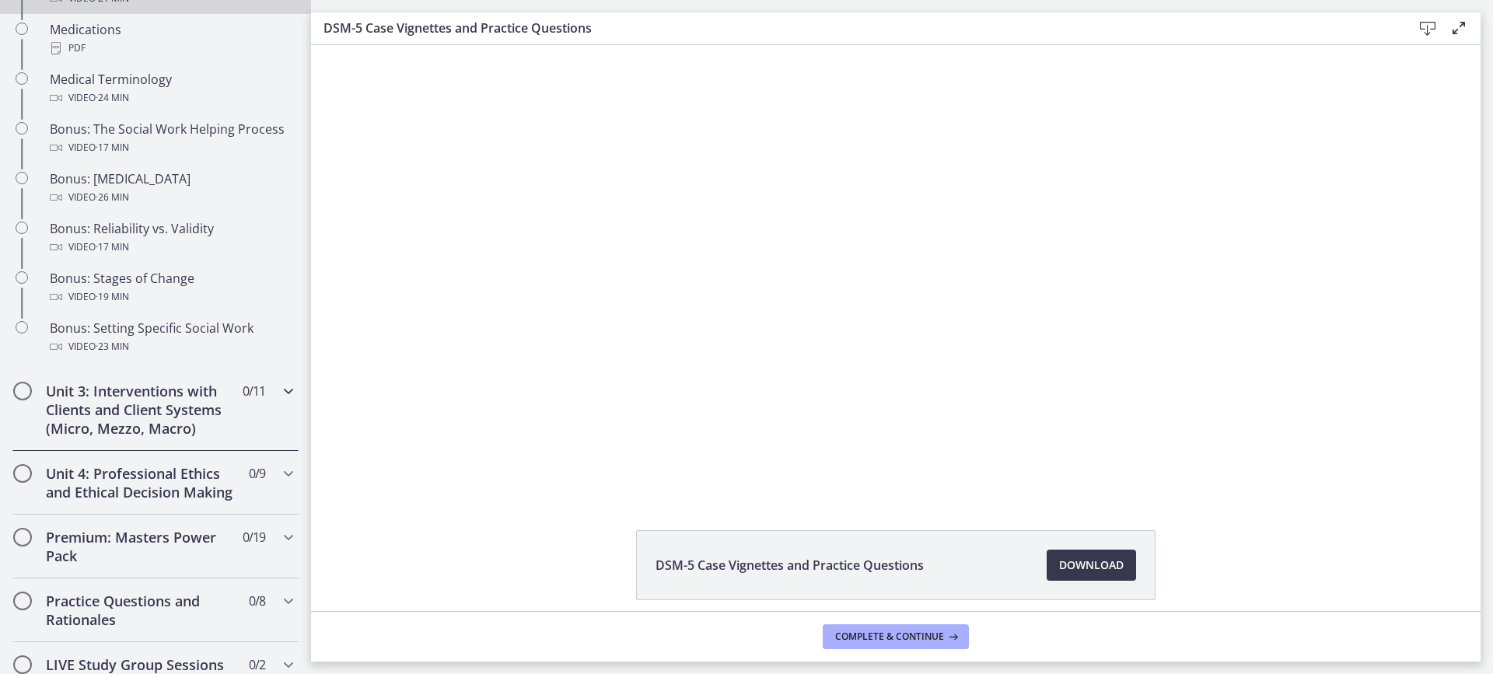
click at [215, 438] on div "Unit 3: Interventions with Clients and Client Systems (Micro, Mezzo, Macro) 0 /…" at bounding box center [155, 410] width 286 height 82
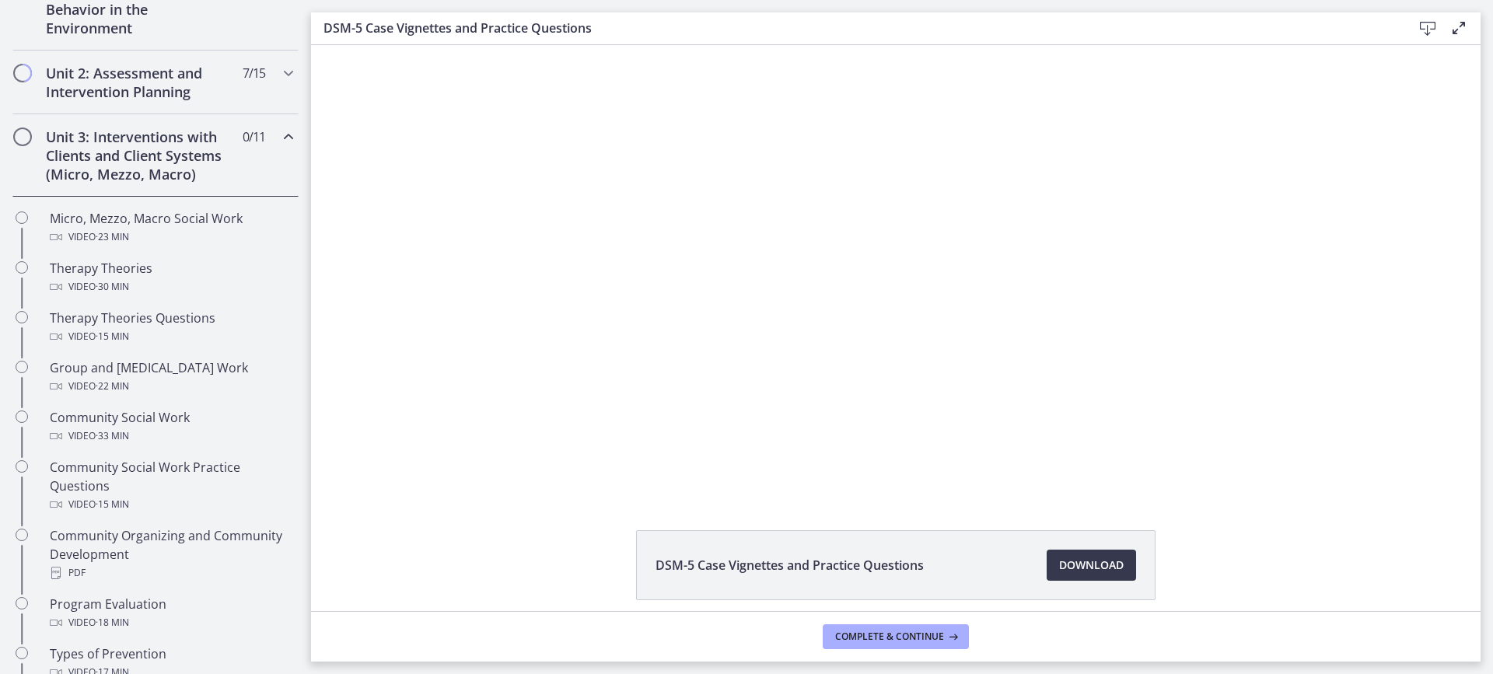
scroll to position [395, 0]
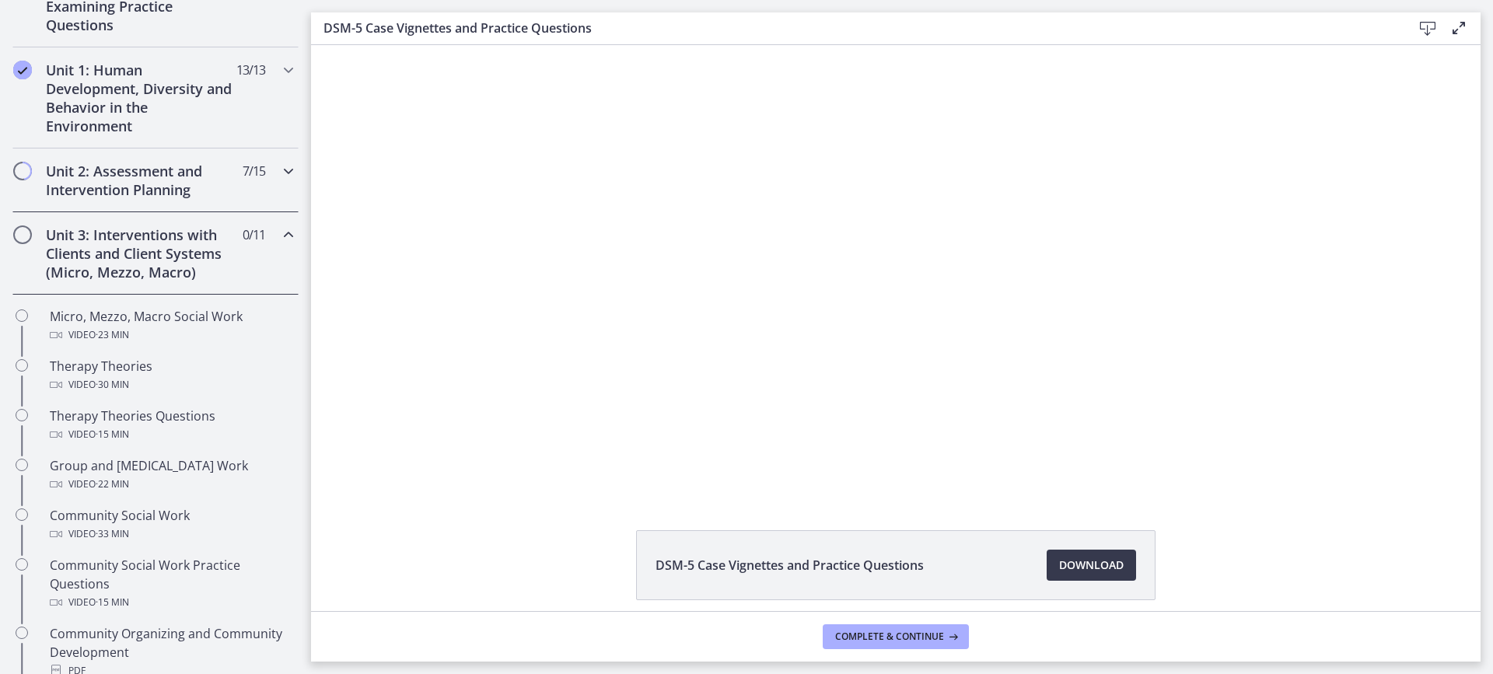
click at [204, 193] on h2 "Unit 2: Assessment and Intervention Planning" at bounding box center [141, 180] width 190 height 37
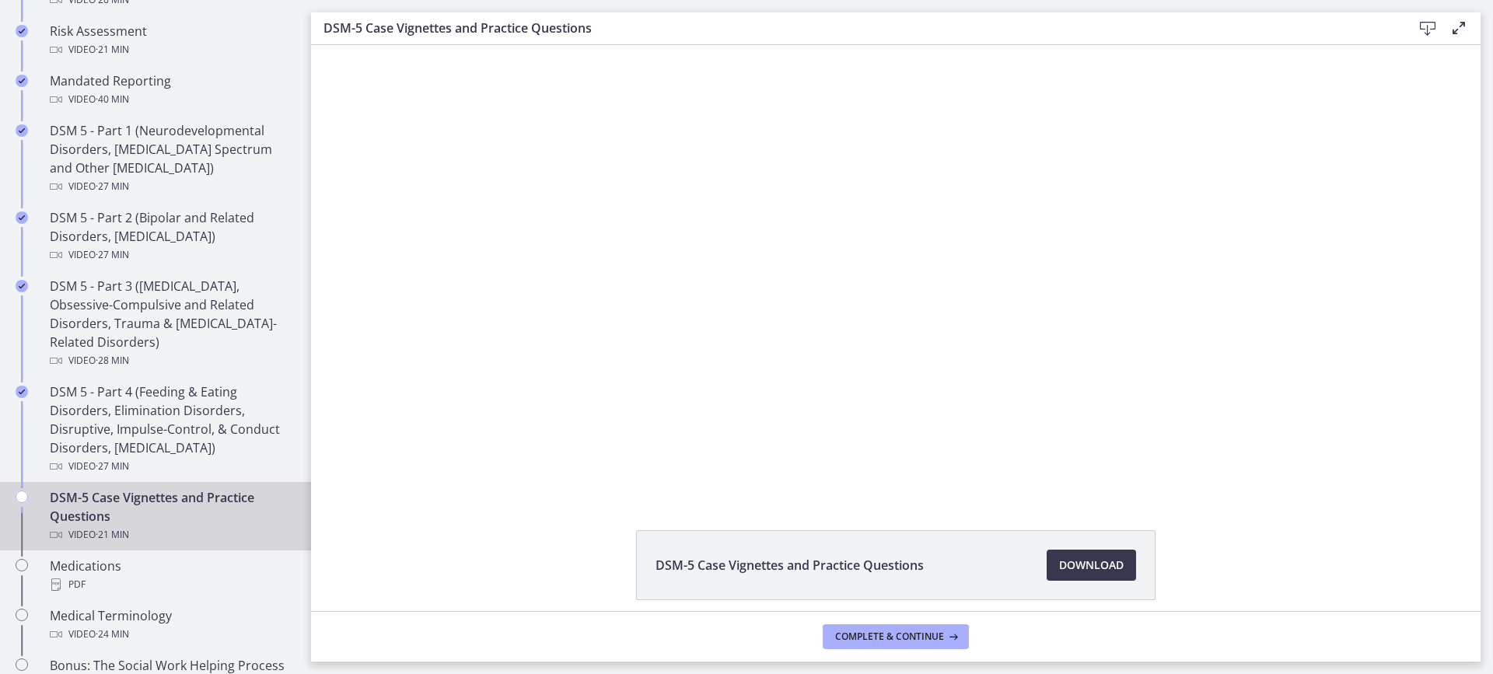
scroll to position [645, 0]
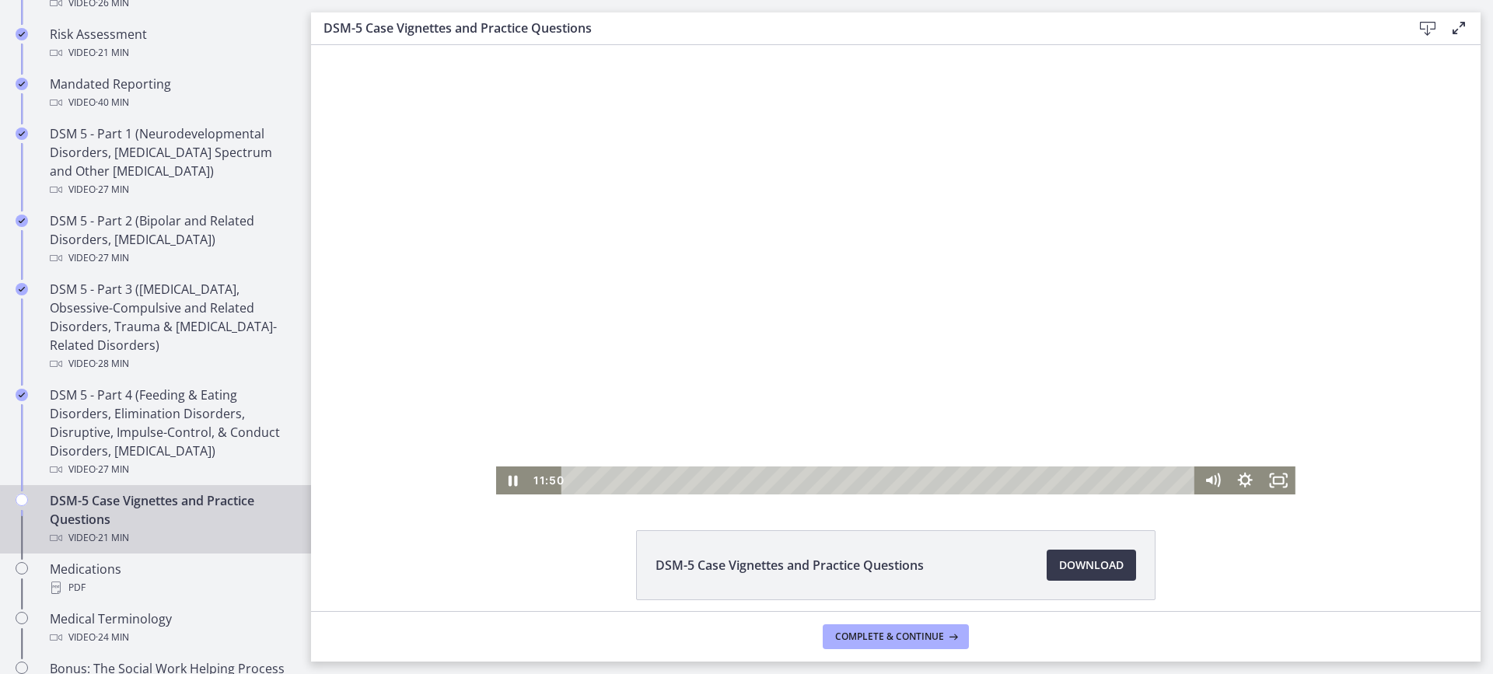
click at [542, 297] on div at bounding box center [895, 269] width 799 height 449
click at [659, 272] on div at bounding box center [895, 269] width 799 height 449
click at [560, 352] on div at bounding box center [895, 269] width 799 height 449
click at [530, 326] on div at bounding box center [895, 269] width 799 height 449
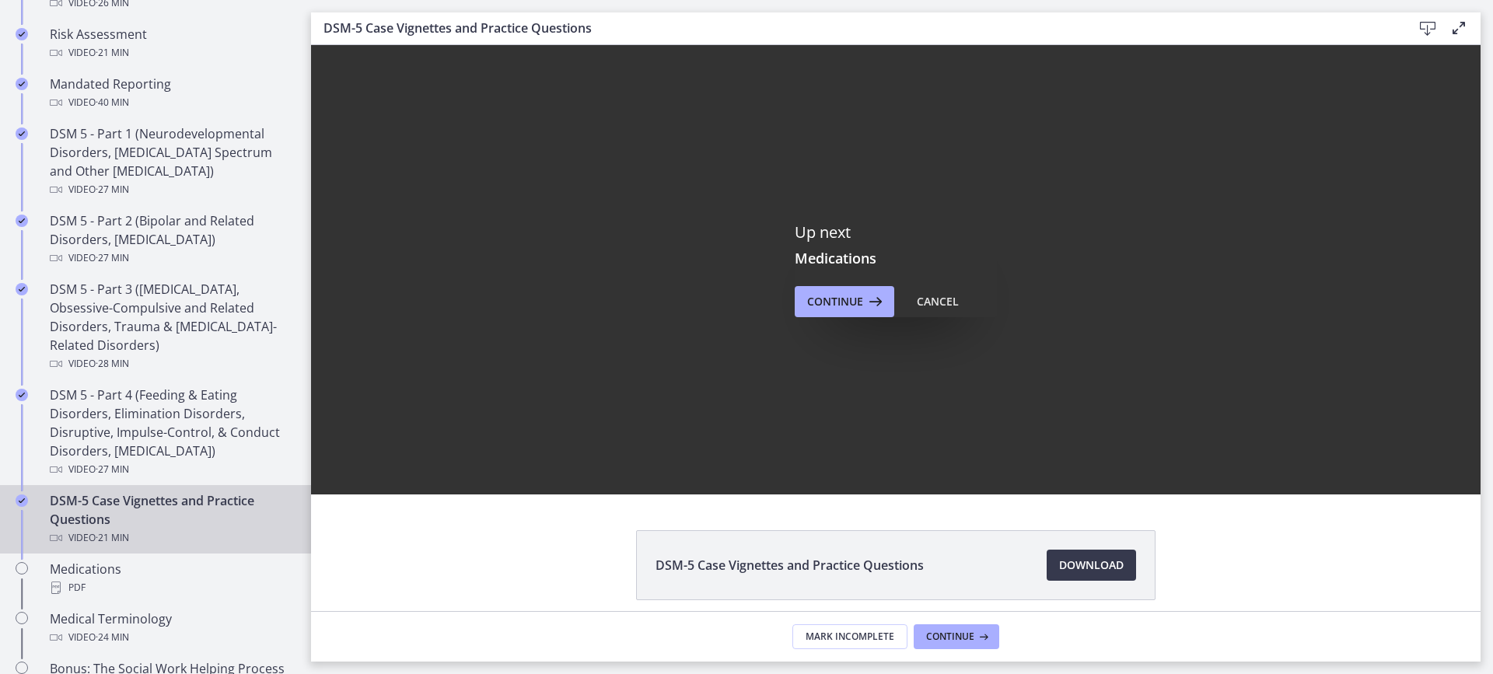
click at [812, 270] on div "Up next Medications Continue Cancel" at bounding box center [896, 269] width 202 height 95
click at [818, 298] on span "Continue" at bounding box center [835, 301] width 56 height 19
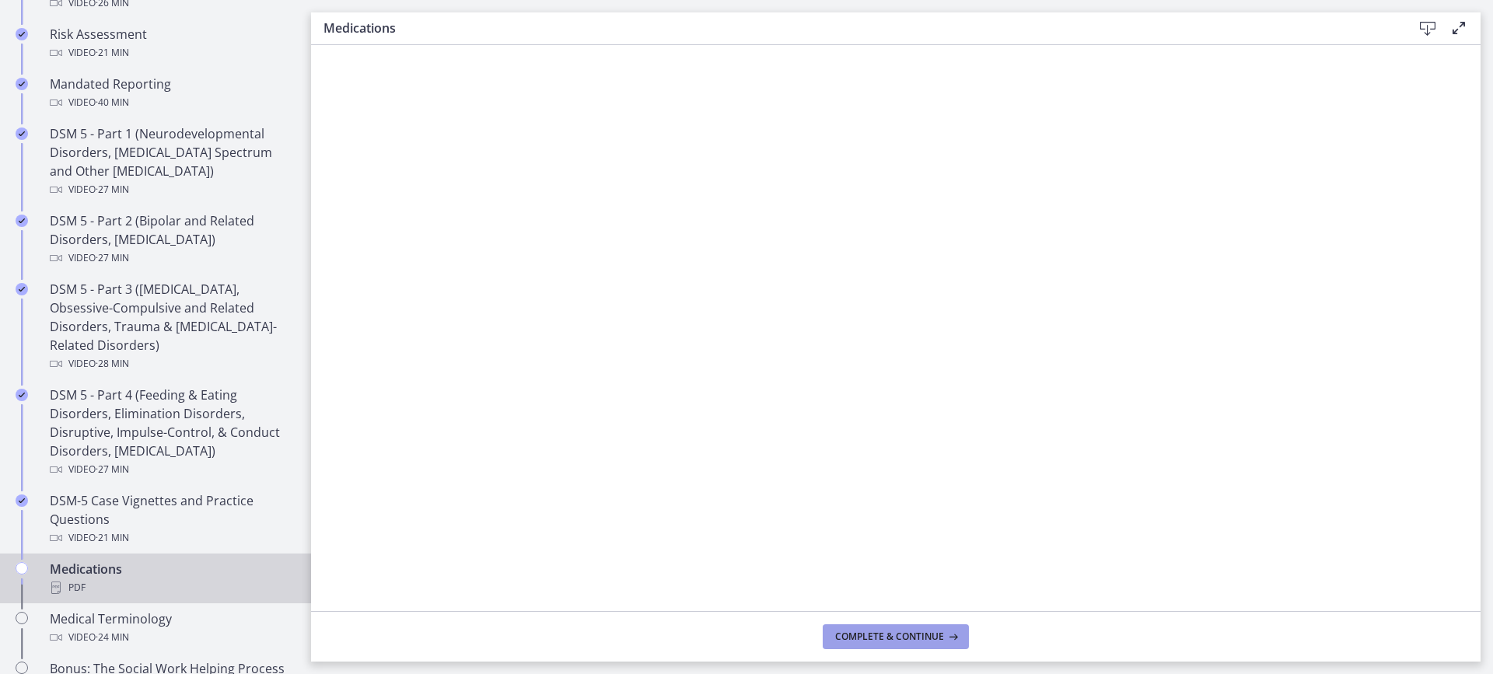
click at [910, 635] on span "Complete & continue" at bounding box center [889, 637] width 109 height 12
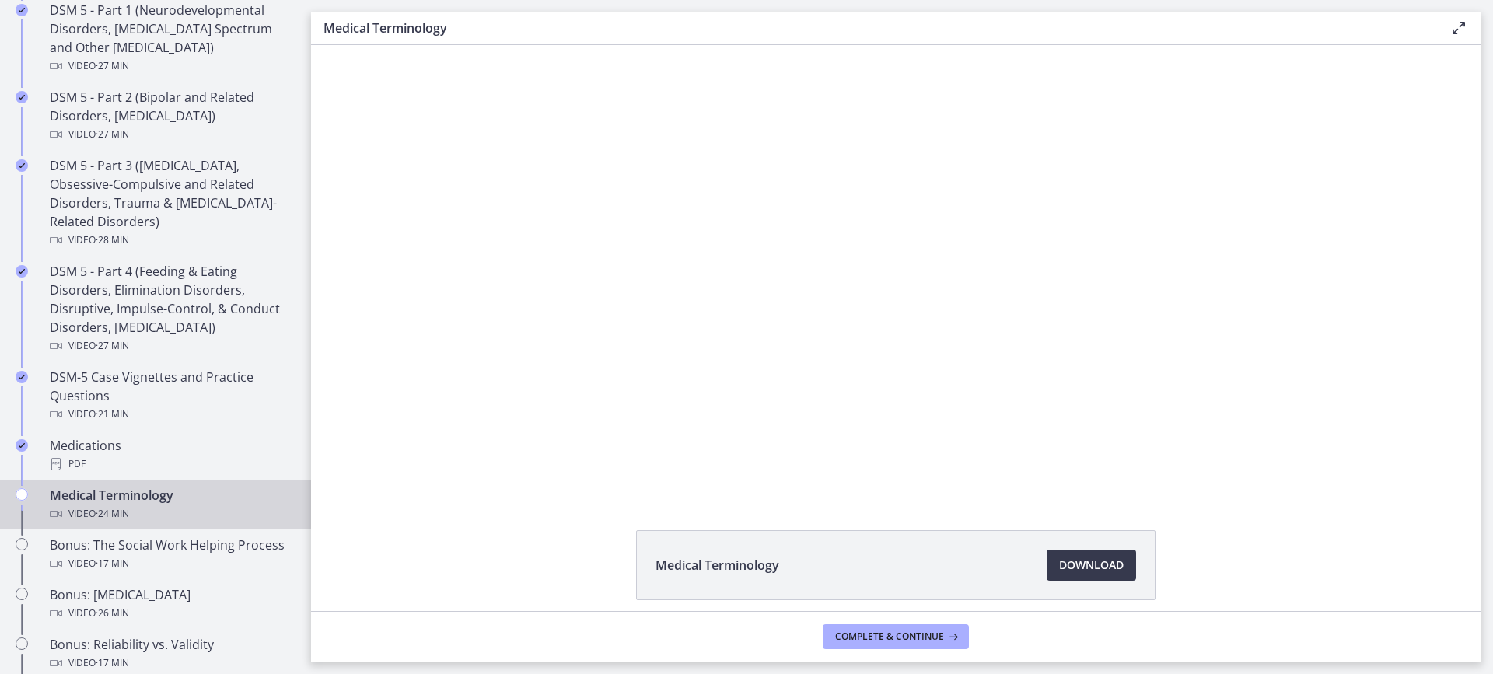
scroll to position [769, 0]
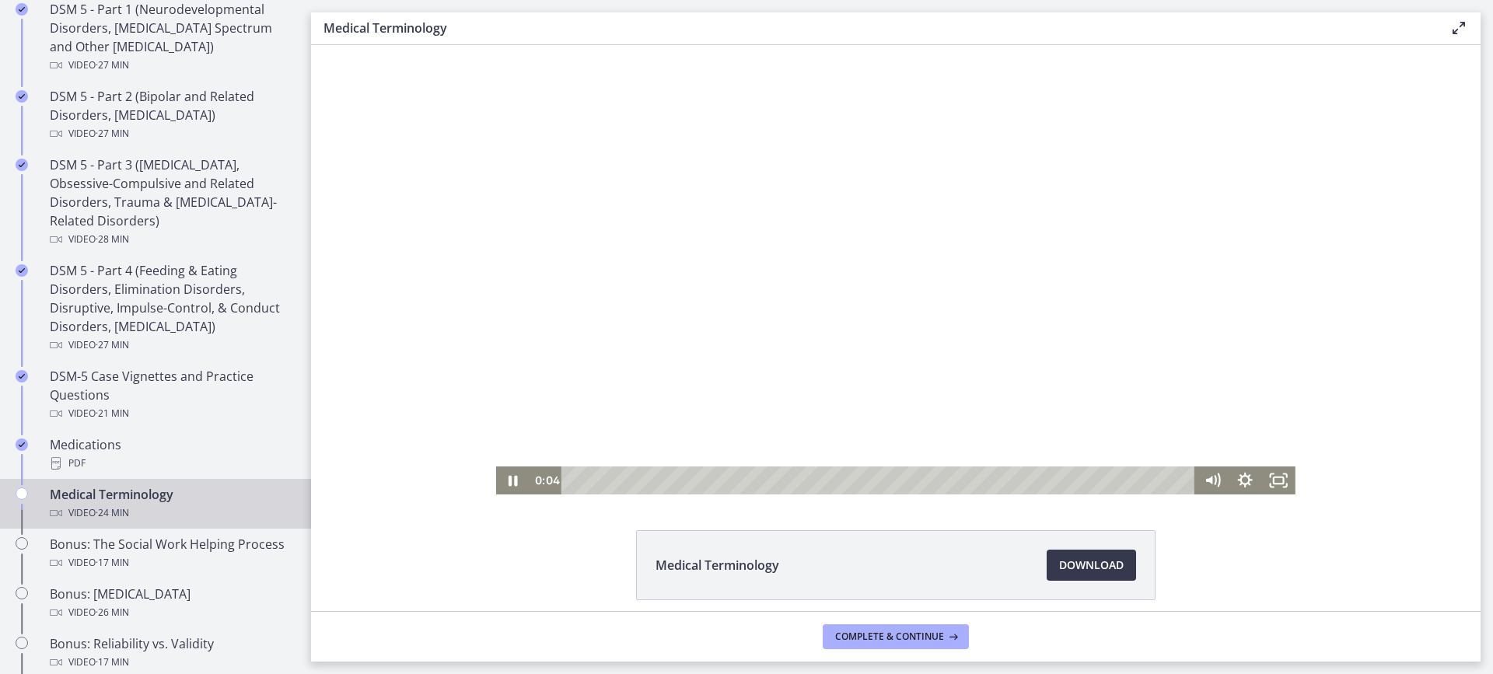
click at [683, 344] on div at bounding box center [895, 269] width 799 height 449
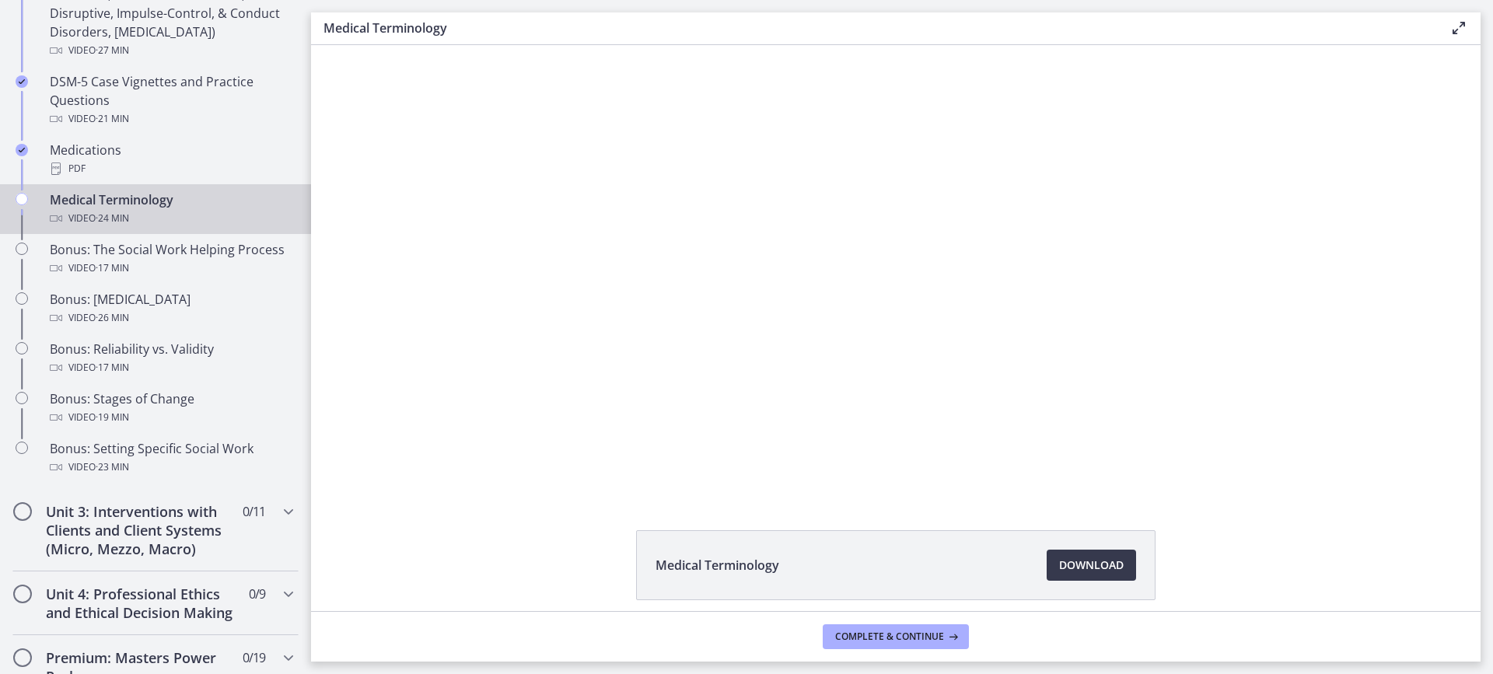
scroll to position [1069, 0]
